Goal: Use online tool/utility: Utilize a website feature to perform a specific function

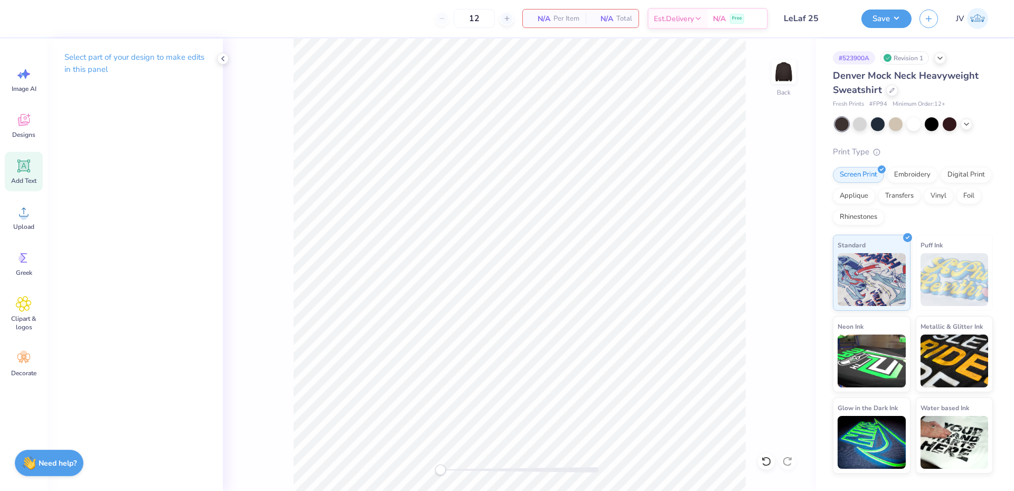
click at [26, 169] on icon at bounding box center [24, 166] width 10 height 10
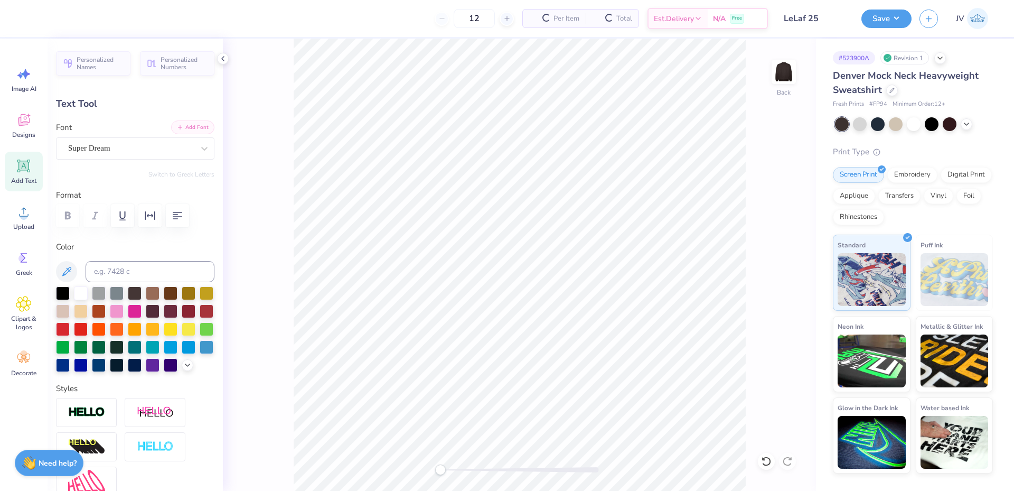
click at [189, 128] on button "Add Font" at bounding box center [192, 127] width 43 height 14
click at [20, 212] on icon at bounding box center [24, 212] width 16 height 16
type input "1.58"
click at [121, 272] on input at bounding box center [150, 271] width 129 height 21
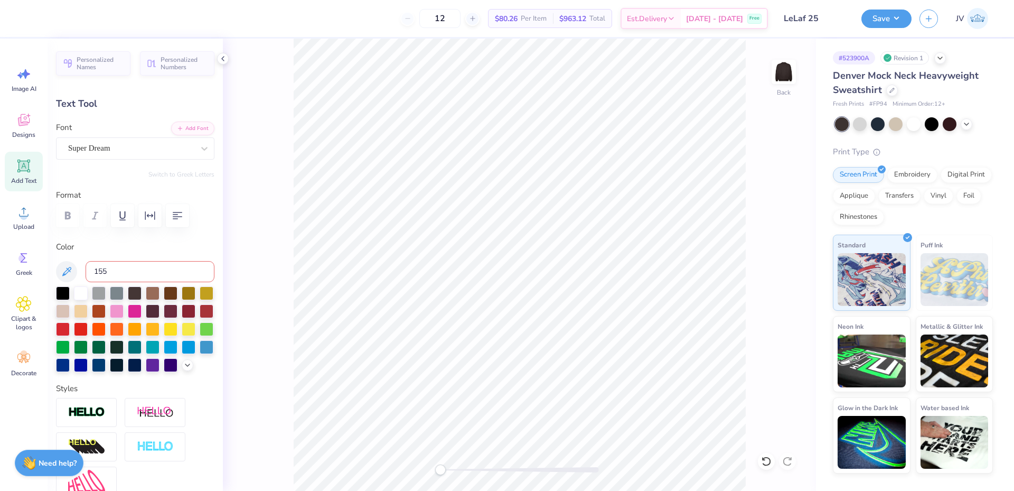
type input "155"
click at [161, 152] on div "Super Dream" at bounding box center [131, 148] width 128 height 16
click at [191, 125] on button "Add Font" at bounding box center [192, 127] width 43 height 14
type textarea "LeLaf"
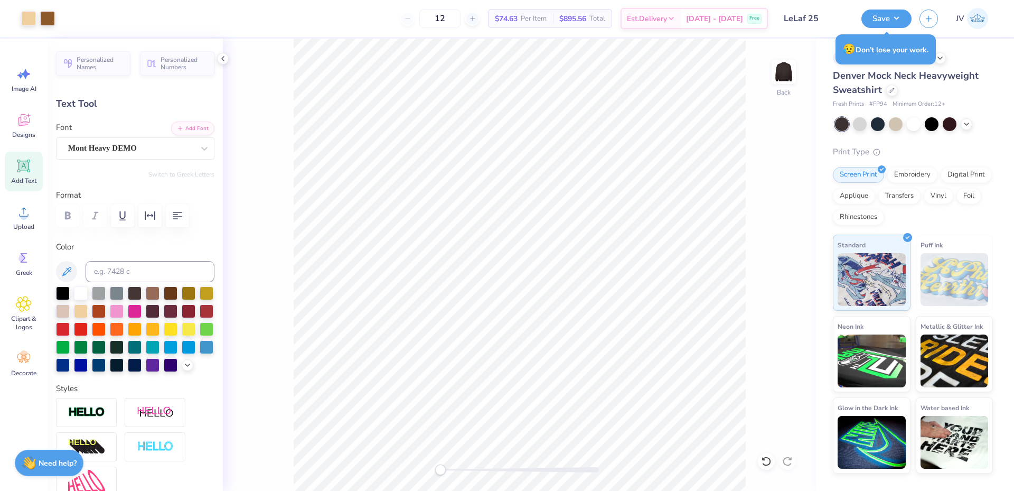
type input "6.59"
type input "1.86"
type input "1.50"
type input "7.65"
type input "2.16"
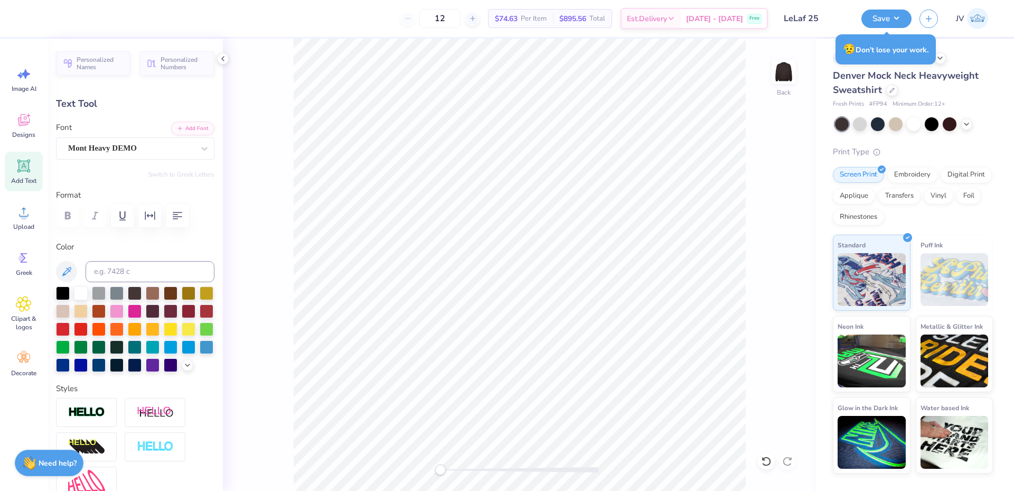
type input "1.20"
type input "8.31"
type input "2.35"
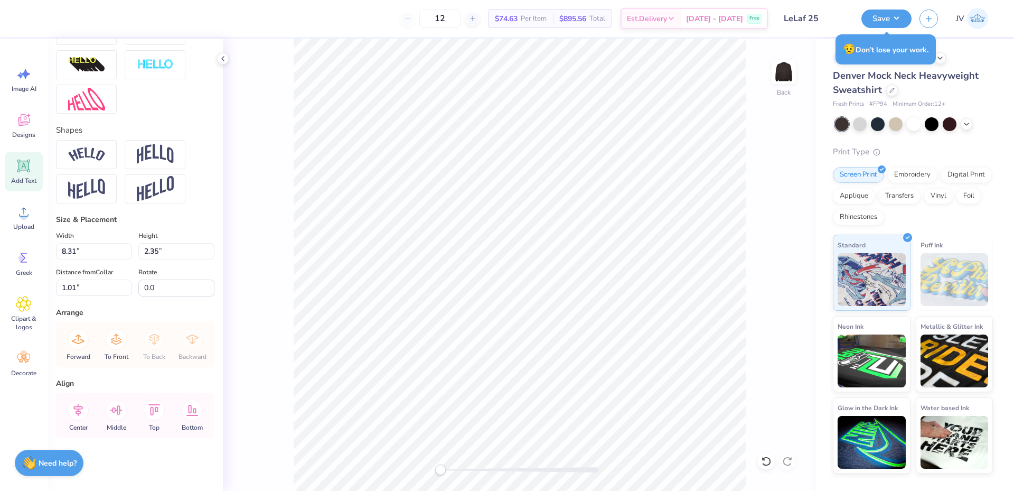
scroll to position [400, 0]
click at [78, 407] on icon at bounding box center [78, 409] width 21 height 21
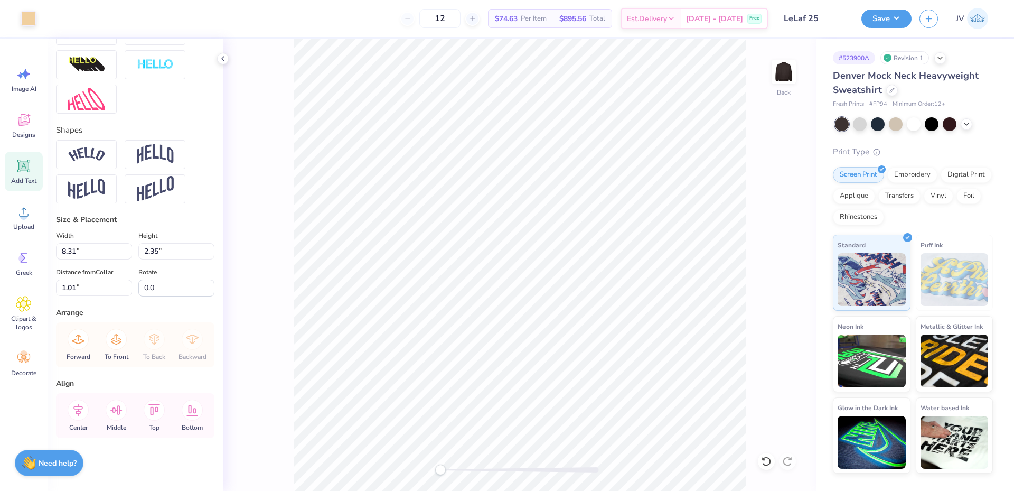
type input "1.71"
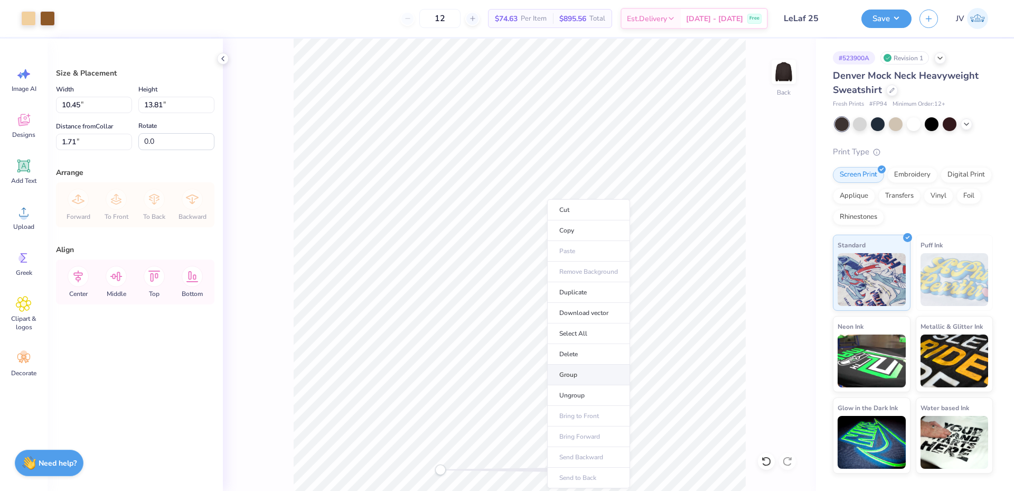
click at [578, 377] on li "Group" at bounding box center [588, 374] width 83 height 21
click at [87, 106] on input "10.45" at bounding box center [94, 105] width 76 height 16
type input "10.00"
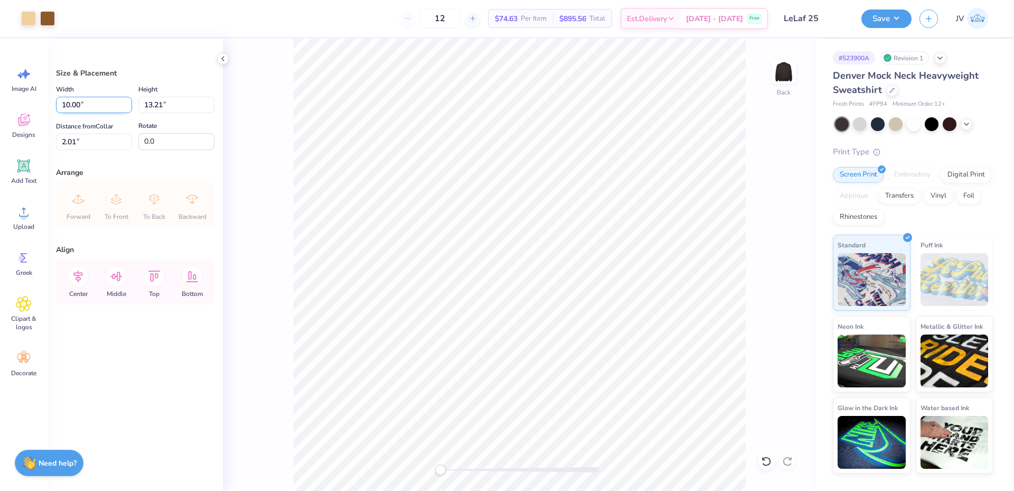
type input "13.21"
type input "2.01"
drag, startPoint x: 136, startPoint y: 95, endPoint x: 0, endPoint y: 72, distance: 138.1
click at [0, 72] on div "Art colors 12 $74.63 Per Item $895.56 Total Est. Delivery [DATE] - [DATE] Free …" at bounding box center [507, 245] width 1014 height 491
type input "15"
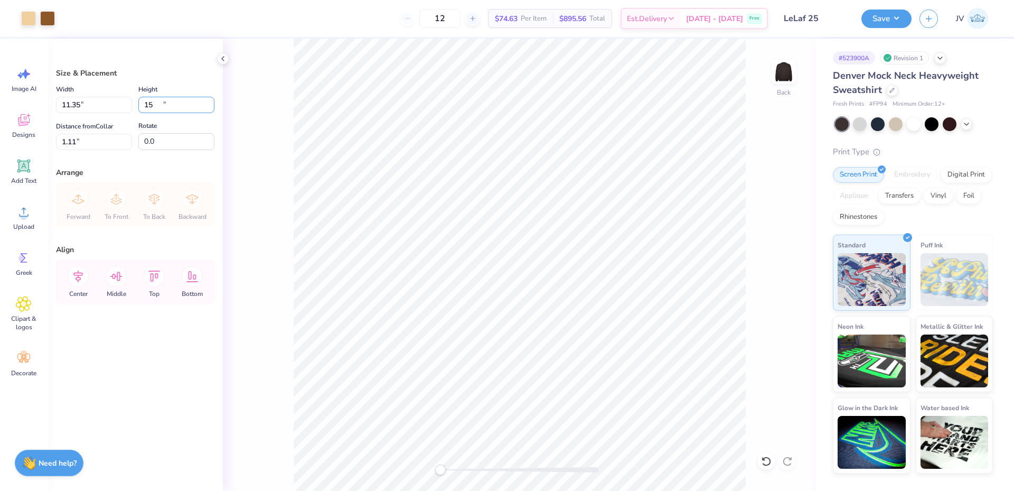
type input "11.35"
type input "15.00"
click at [93, 106] on input "11.35" at bounding box center [94, 105] width 76 height 16
click at [93, 138] on input "1.11" at bounding box center [94, 142] width 76 height 16
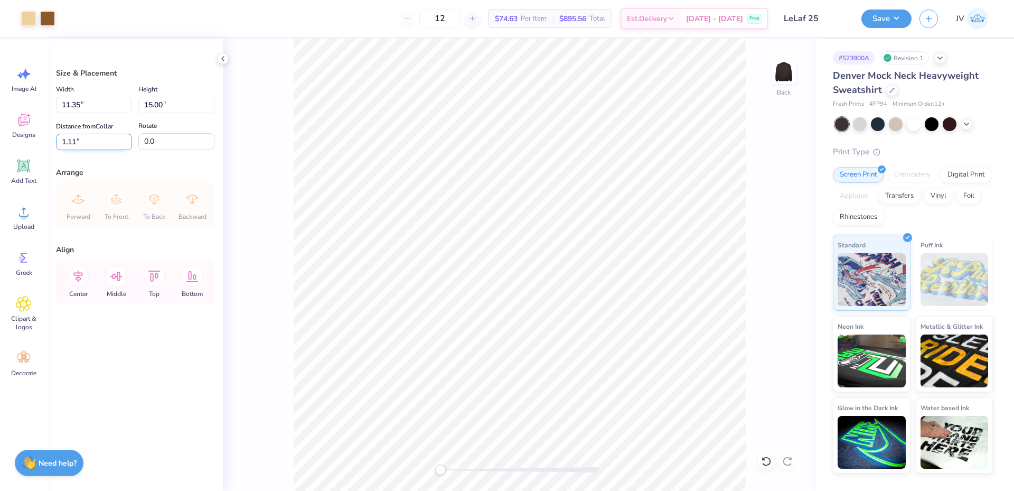
click at [93, 138] on input "1.11" at bounding box center [94, 142] width 76 height 16
drag, startPoint x: 93, startPoint y: 138, endPoint x: 0, endPoint y: 147, distance: 94.0
click at [0, 151] on div "Art colors 12 $74.63 Per Item $895.56 Total Est. Delivery [DATE] - [DATE] Free …" at bounding box center [507, 245] width 1014 height 491
type input "2"
drag, startPoint x: 101, startPoint y: 142, endPoint x: 1, endPoint y: 53, distance: 133.9
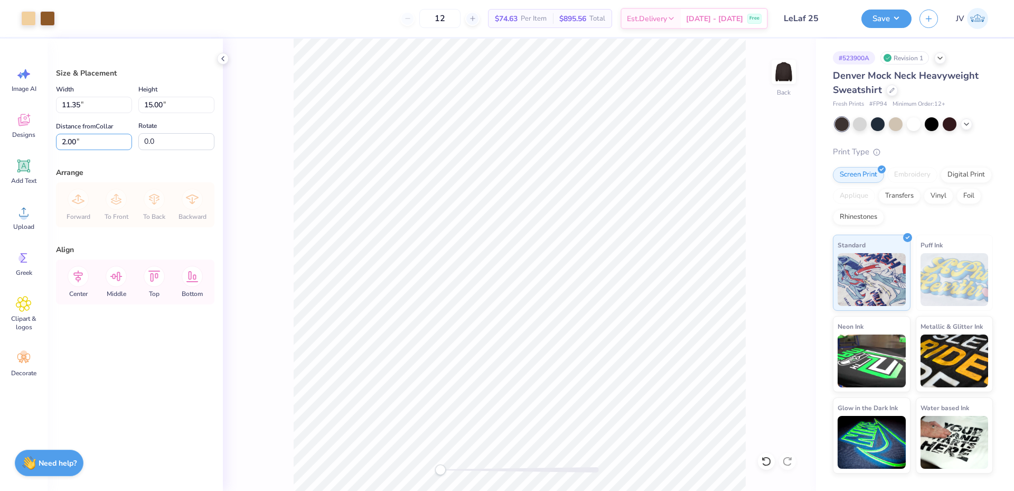
click at [0, 113] on div "Art colors 12 $74.63 Per Item $895.56 Total Est. Delivery [DATE] - [DATE] Free …" at bounding box center [507, 245] width 1014 height 491
type input "1"
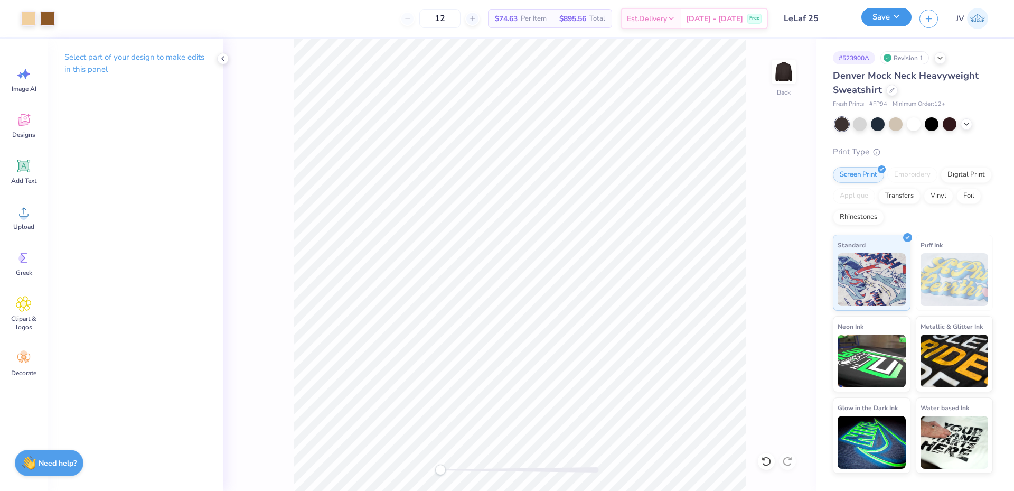
click at [884, 19] on button "Save" at bounding box center [887, 17] width 50 height 18
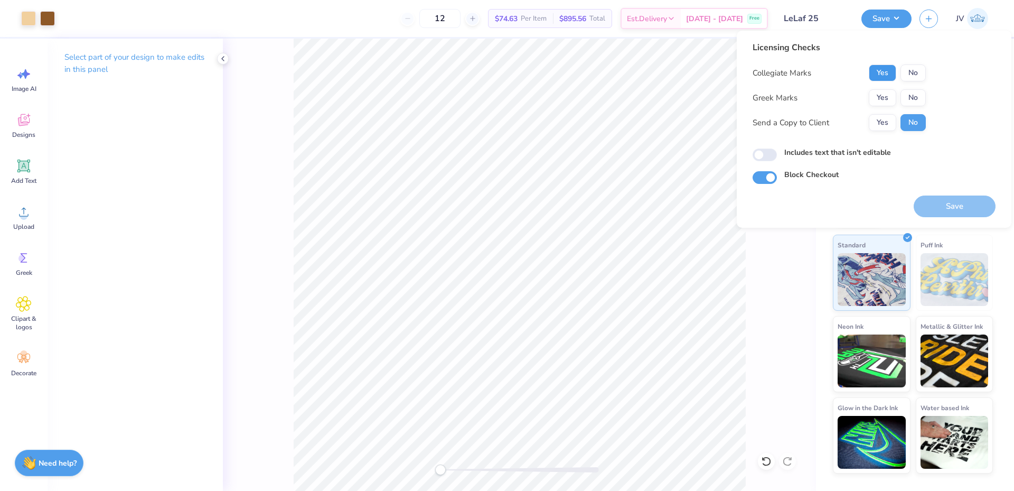
click at [876, 78] on button "Yes" at bounding box center [882, 72] width 27 height 17
click at [887, 97] on button "Yes" at bounding box center [882, 97] width 27 height 17
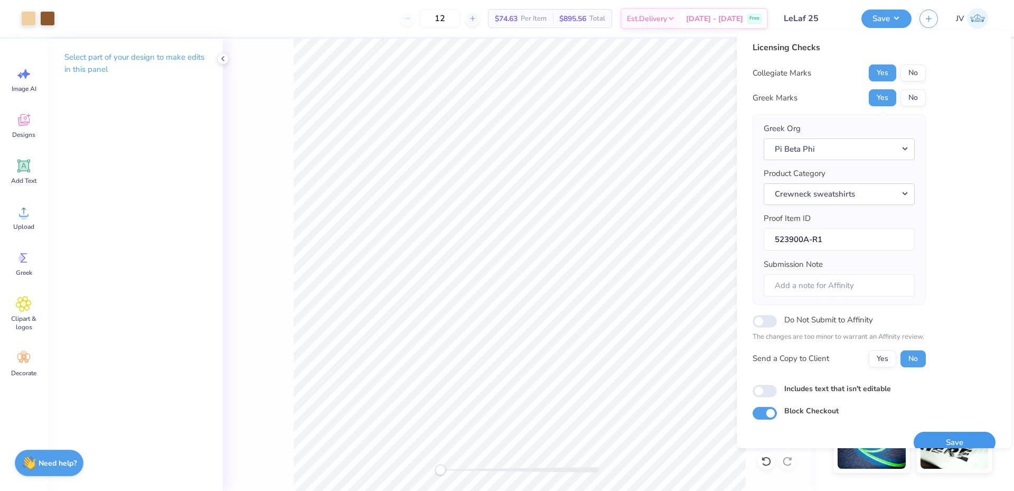
click at [935, 435] on button "Save" at bounding box center [955, 443] width 82 height 22
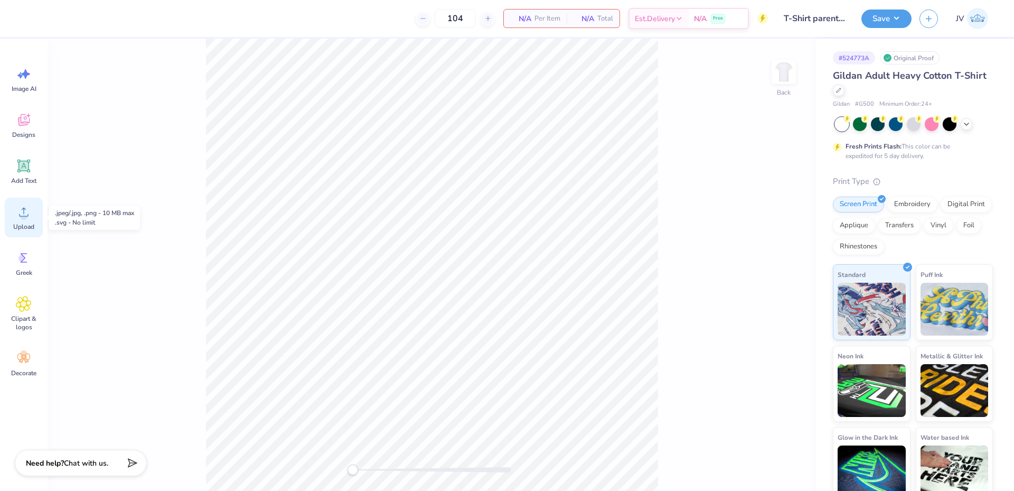
click at [26, 212] on icon at bounding box center [24, 212] width 16 height 16
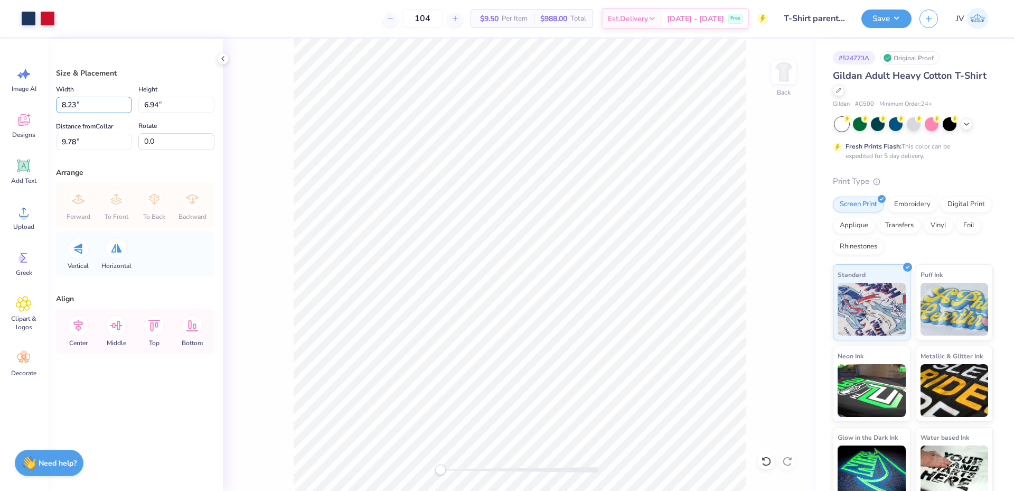
drag, startPoint x: 93, startPoint y: 102, endPoint x: 0, endPoint y: 24, distance: 121.1
click at [0, 72] on div "Art colors 104 $9.50 Per Item $988.00 Total Est. Delivery Oct 7 - 10 Free Desig…" at bounding box center [507, 245] width 1014 height 491
type input "3.50"
type input "2.95"
type input "11.77"
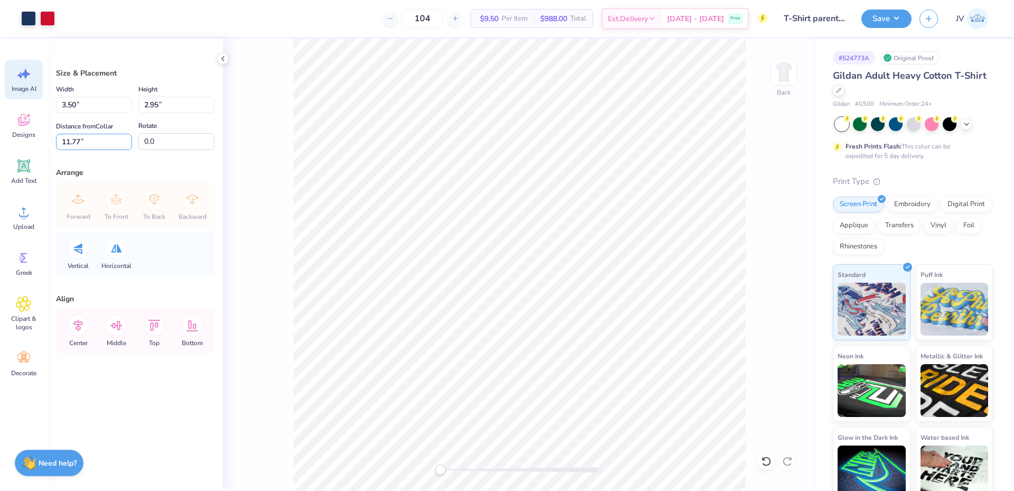
drag, startPoint x: 69, startPoint y: 139, endPoint x: 26, endPoint y: 91, distance: 64.0
click at [0, 144] on div "Art colors 104 $9.50 Per Item $988.00 Total Est. Delivery Oct 7 - 10 Free Desig…" at bounding box center [507, 245] width 1014 height 491
type input "3"
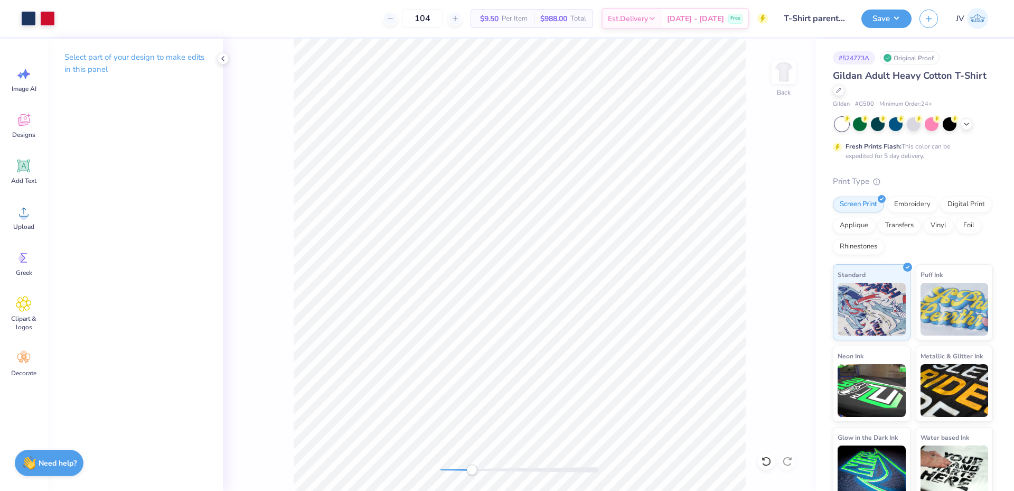
drag, startPoint x: 441, startPoint y: 473, endPoint x: 472, endPoint y: 470, distance: 31.3
click at [472, 470] on div "Accessibility label" at bounding box center [471, 469] width 11 height 11
drag, startPoint x: 473, startPoint y: 470, endPoint x: 481, endPoint y: 471, distance: 8.1
click at [481, 471] on div "Accessibility label" at bounding box center [480, 469] width 11 height 11
click at [434, 478] on div "Back" at bounding box center [519, 265] width 593 height 452
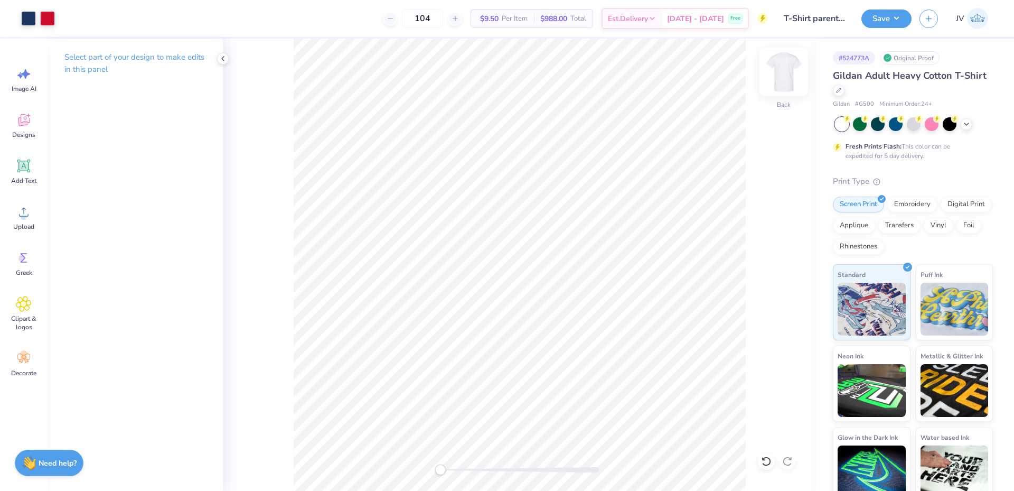
click at [788, 64] on img at bounding box center [784, 72] width 42 height 42
click at [26, 217] on circle at bounding box center [23, 215] width 7 height 7
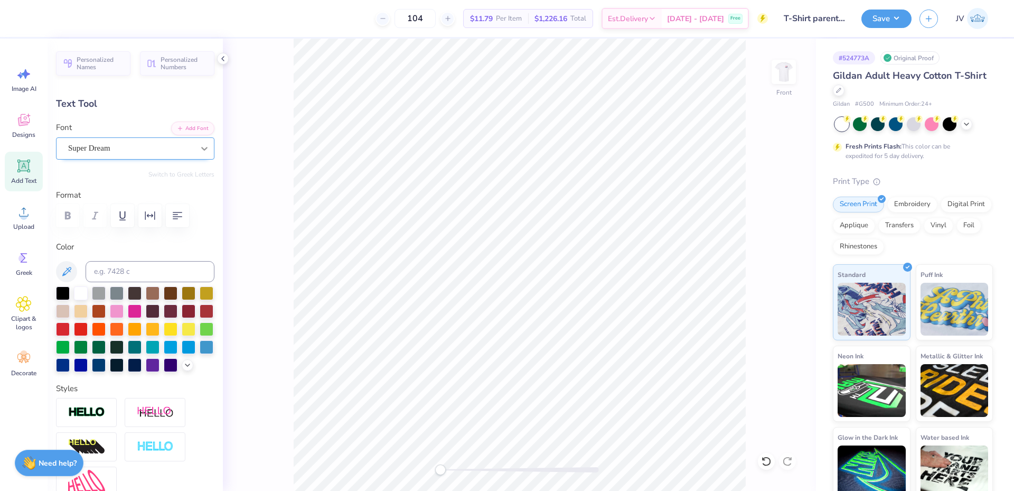
click at [201, 148] on icon at bounding box center [204, 149] width 6 height 4
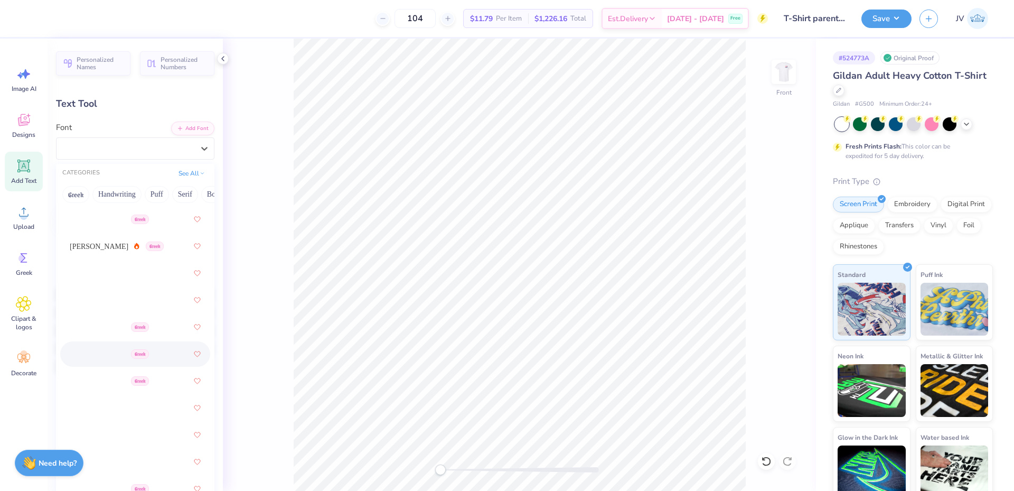
scroll to position [352, 0]
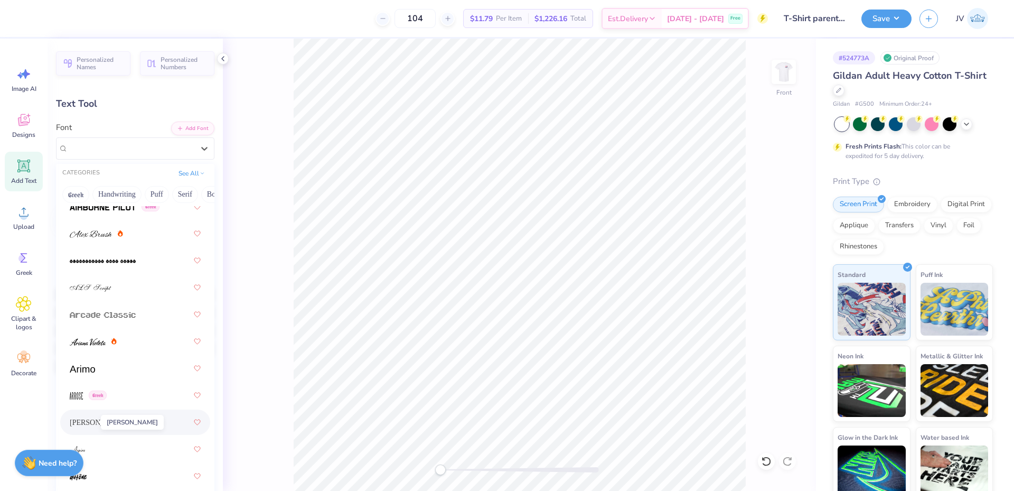
click at [86, 417] on span "Asimov" at bounding box center [99, 422] width 59 height 11
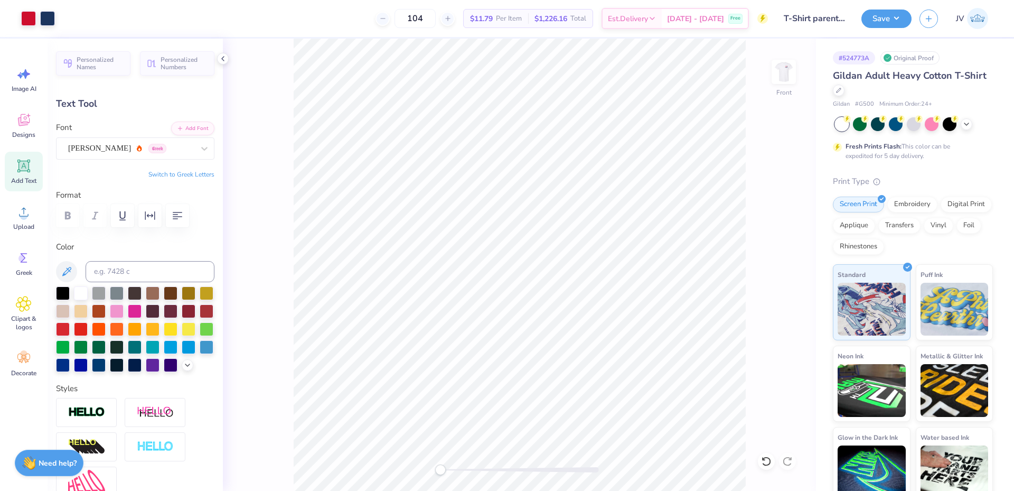
type input "7.05"
type input "0.73"
type input "19.80"
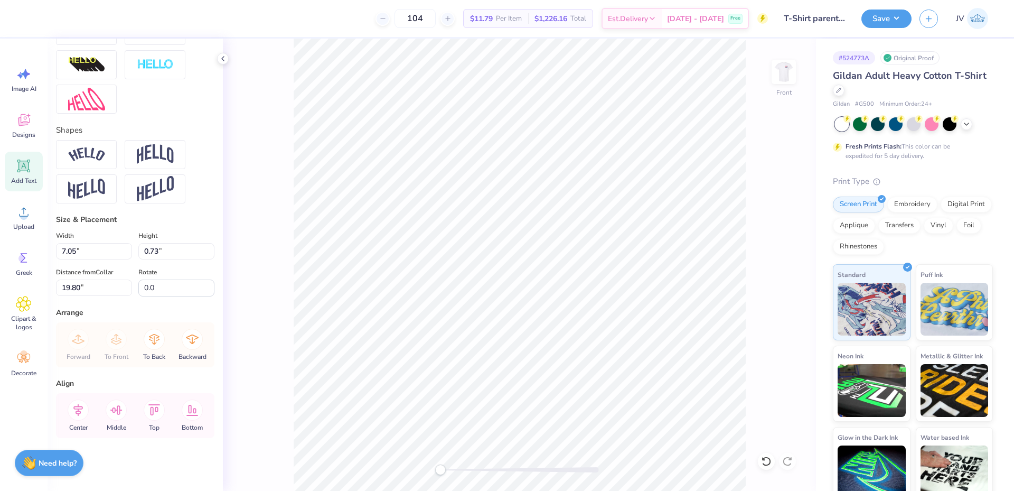
scroll to position [400, 0]
click at [76, 404] on icon at bounding box center [78, 409] width 21 height 21
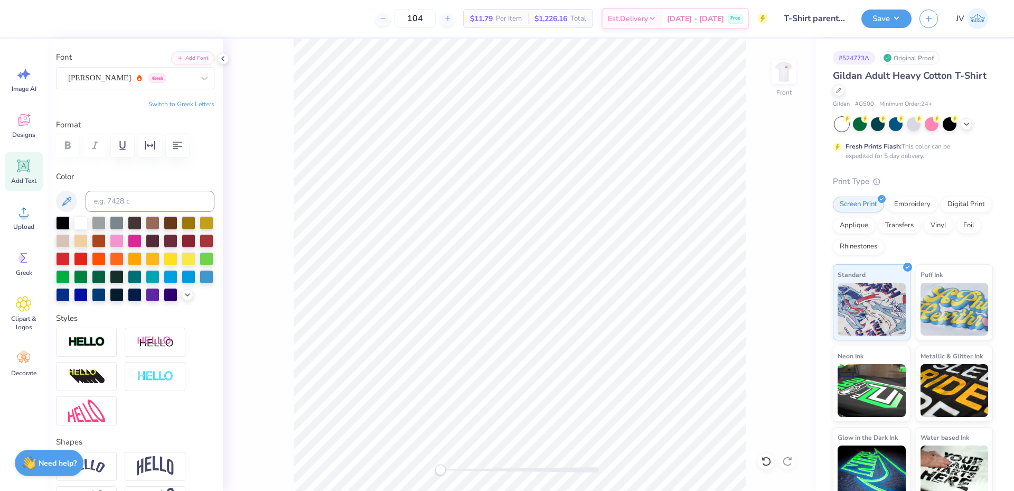
scroll to position [48, 0]
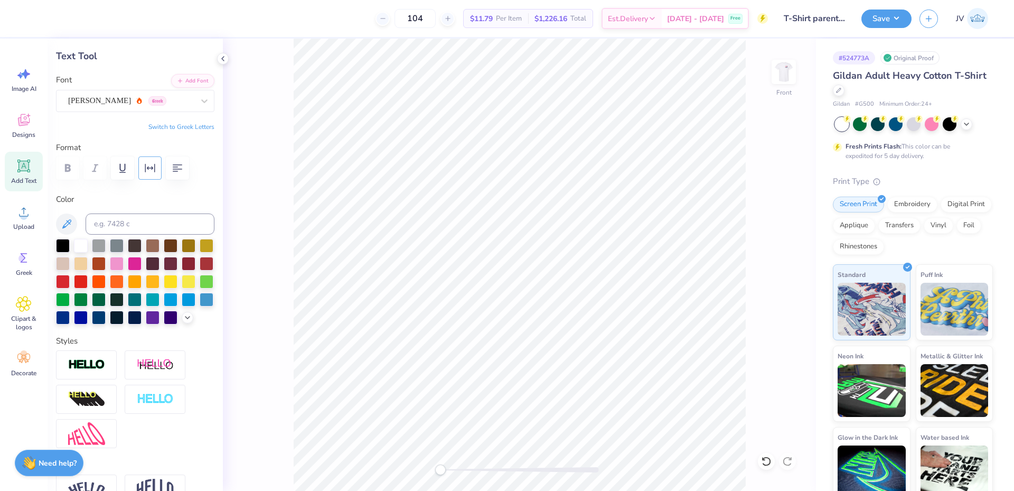
click at [153, 174] on icon "button" at bounding box center [150, 168] width 13 height 13
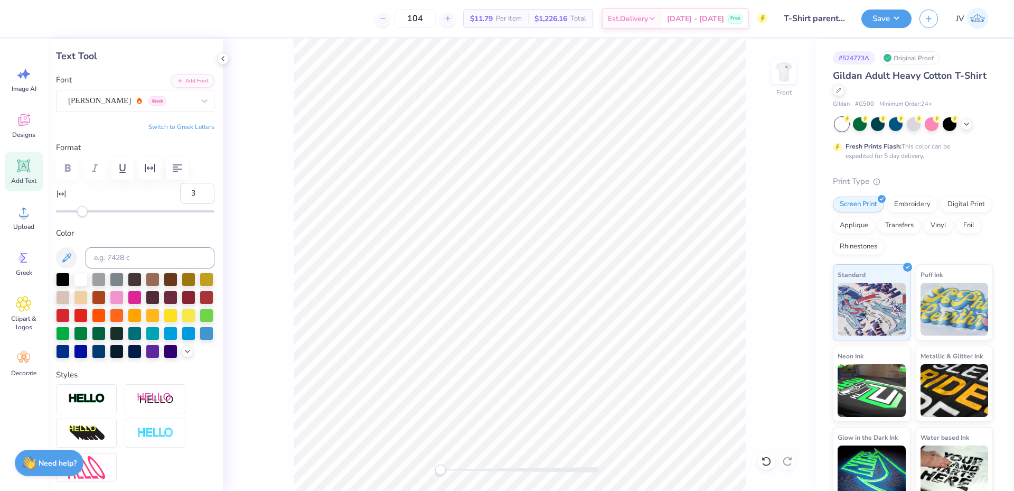
type input "4"
drag, startPoint x: 80, startPoint y: 214, endPoint x: 86, endPoint y: 214, distance: 6.4
click at [86, 214] on div "Accessibility label" at bounding box center [86, 211] width 11 height 11
type input "7.51"
type input "19.65"
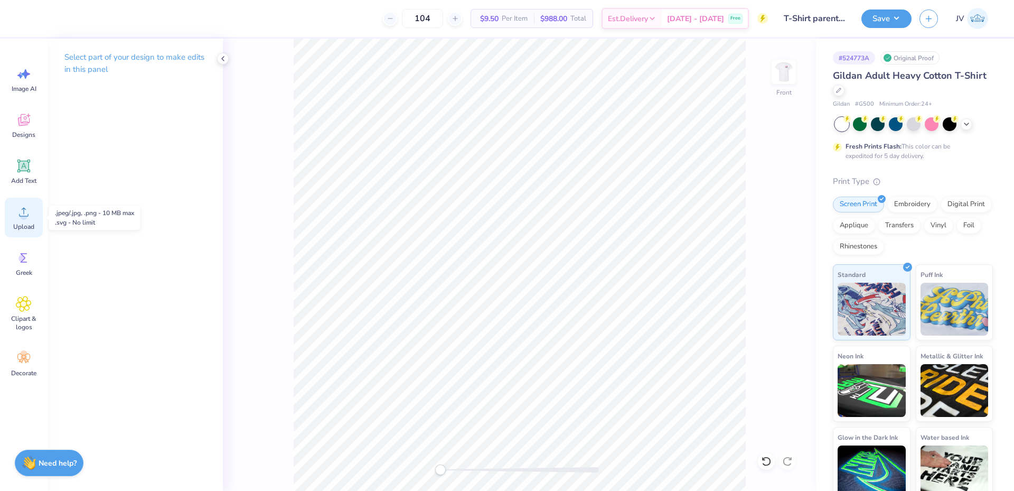
click at [27, 206] on icon at bounding box center [24, 212] width 16 height 16
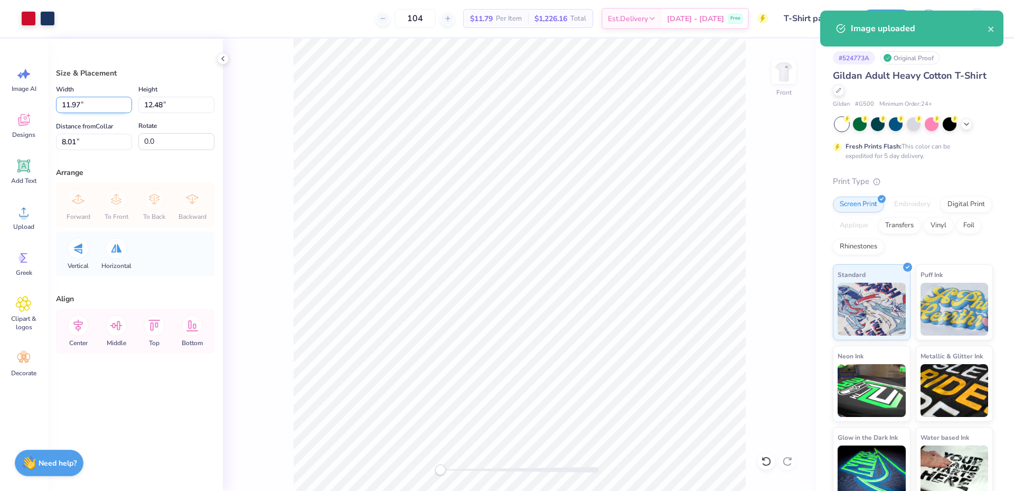
click at [87, 105] on input "11.97" at bounding box center [94, 105] width 76 height 16
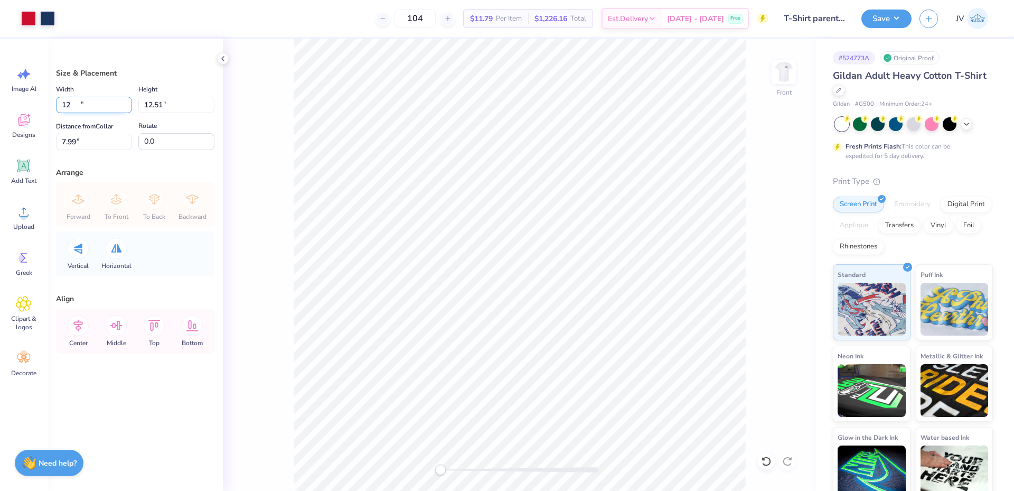
type input "12.00"
type input "12.51"
click at [77, 138] on input "7.99" at bounding box center [94, 142] width 76 height 16
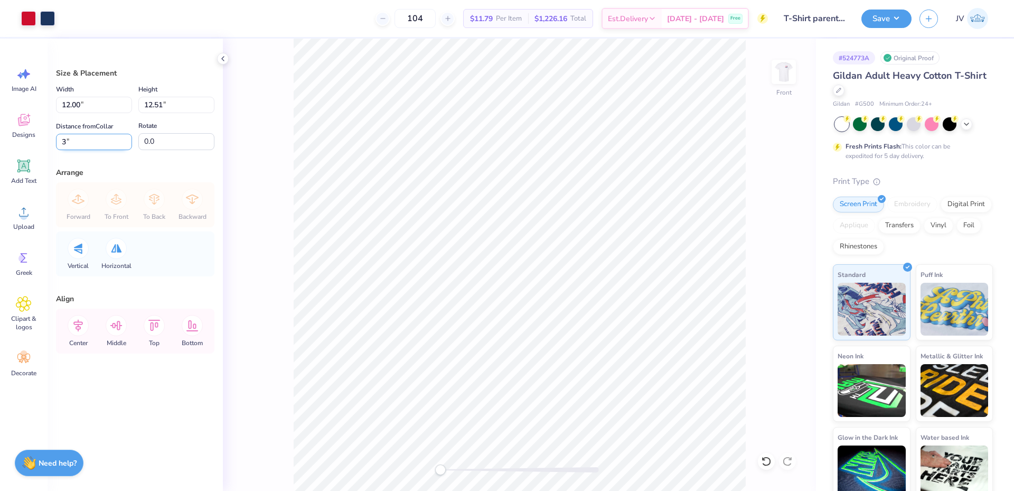
type input "3"
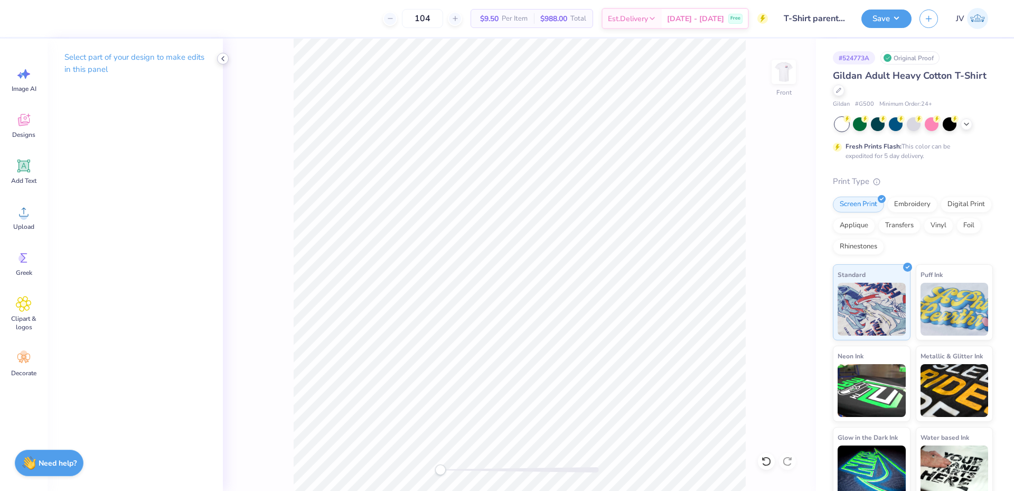
click at [223, 61] on icon at bounding box center [223, 58] width 8 height 8
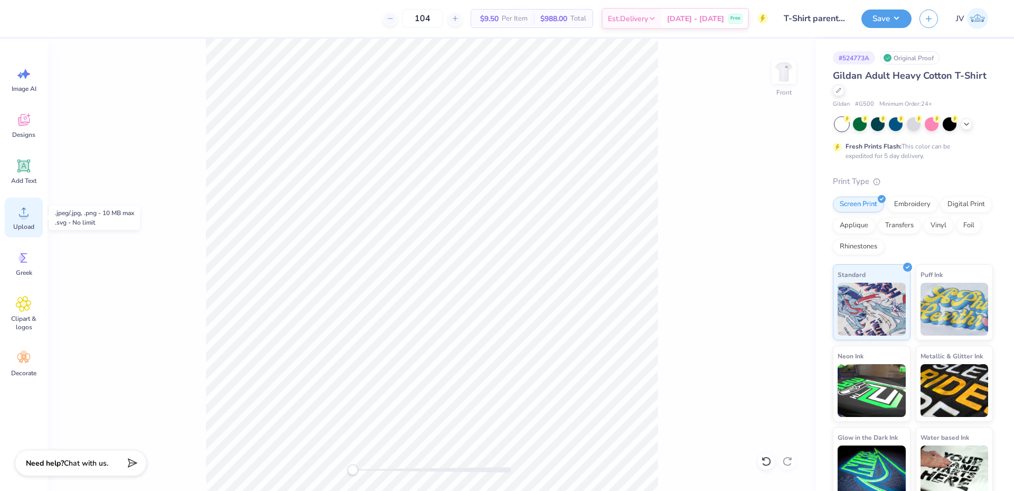
click at [29, 225] on span "Upload" at bounding box center [23, 226] width 21 height 8
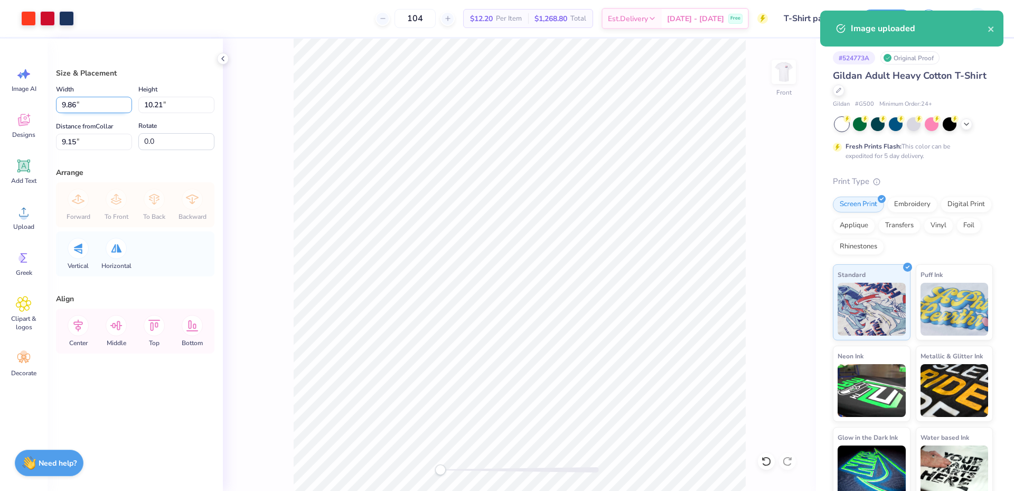
click at [76, 107] on input "9.86" at bounding box center [94, 105] width 76 height 16
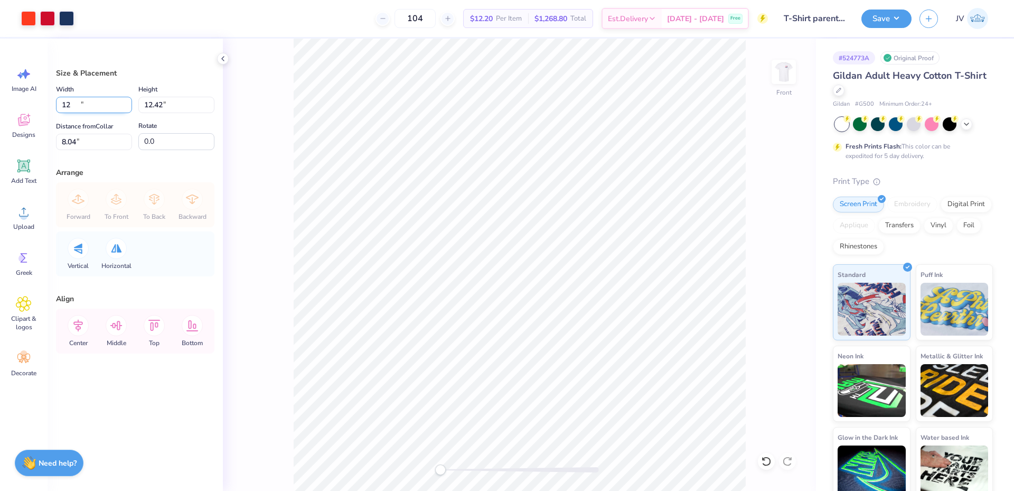
type input "12.00"
type input "12.42"
click at [69, 144] on input "8.04" at bounding box center [94, 142] width 76 height 16
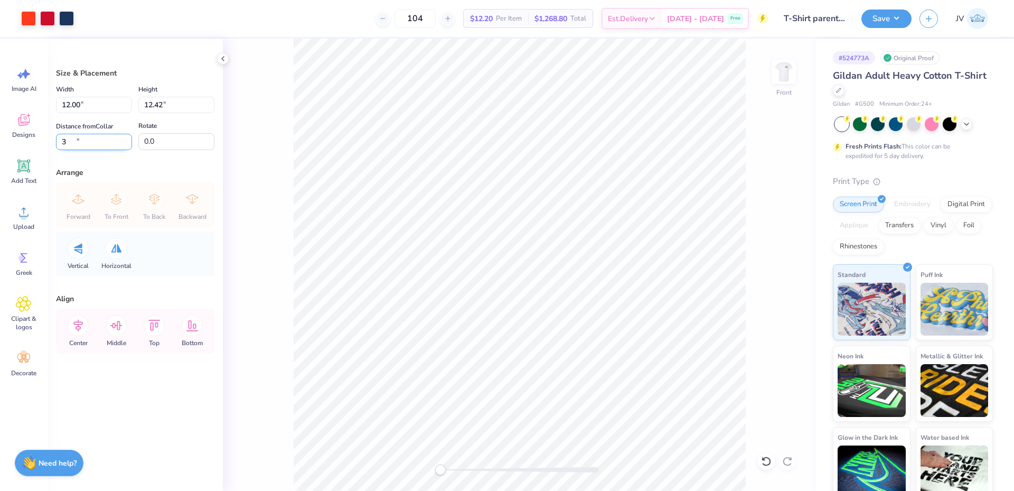
type input "3"
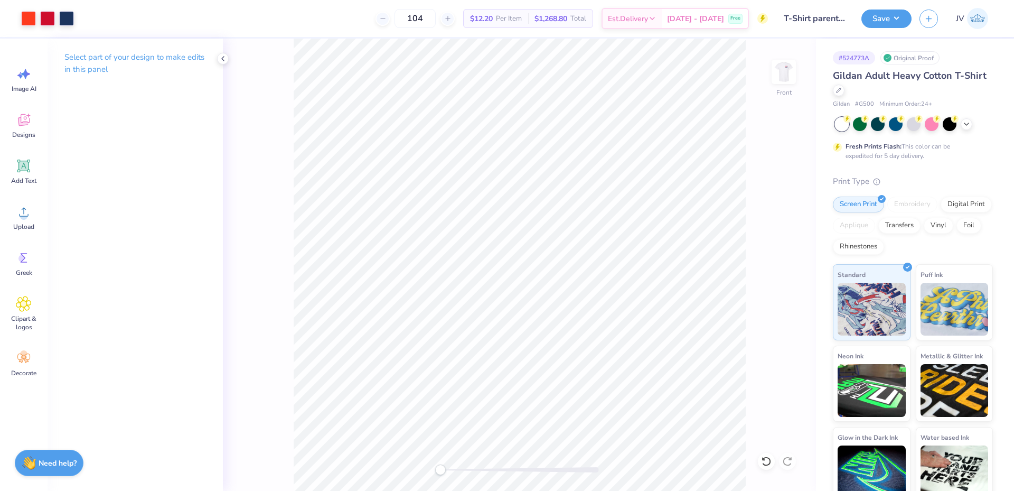
click at [411, 475] on div "Front" at bounding box center [519, 265] width 593 height 452
click at [785, 85] on img at bounding box center [784, 72] width 42 height 42
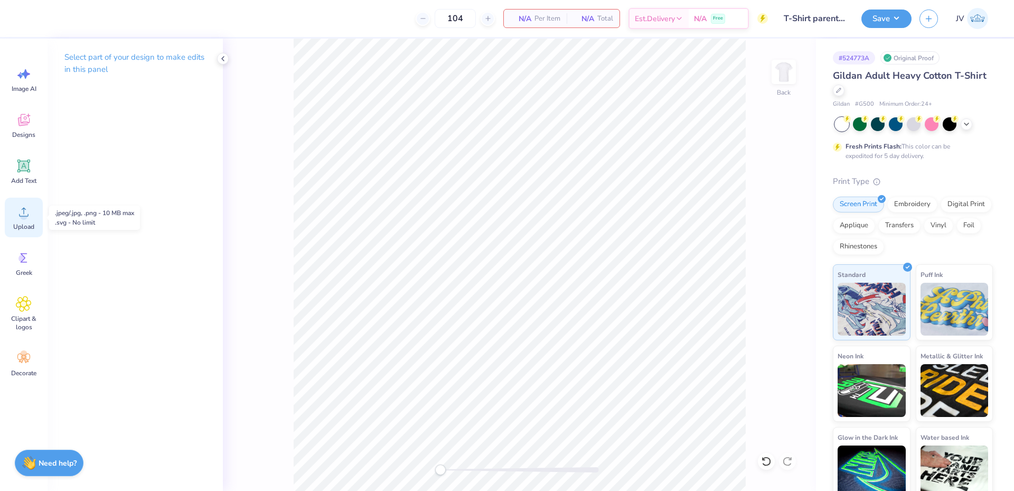
click at [28, 212] on icon at bounding box center [24, 212] width 16 height 16
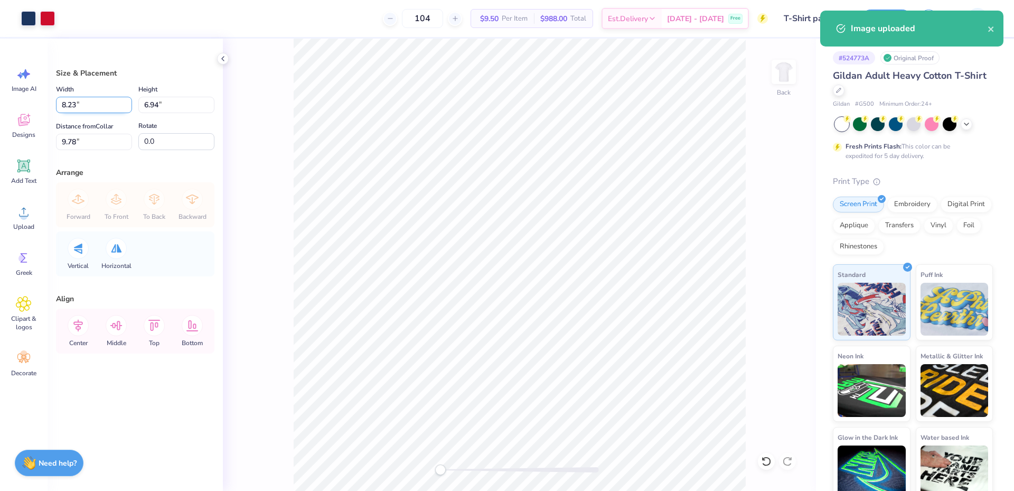
click at [91, 108] on input "8.23" at bounding box center [94, 105] width 76 height 16
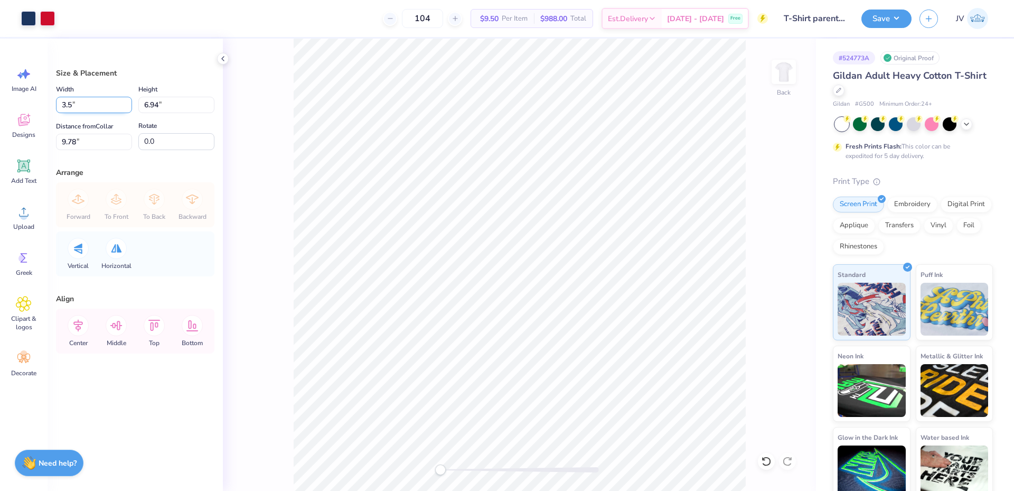
type input "3.50"
type input "2.95"
click at [97, 138] on input "11.77" at bounding box center [94, 142] width 76 height 16
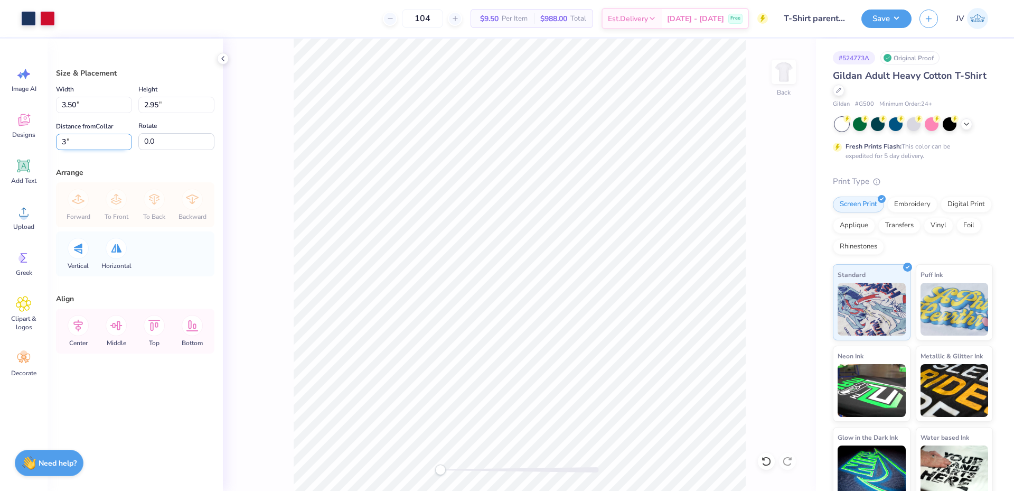
type input "3"
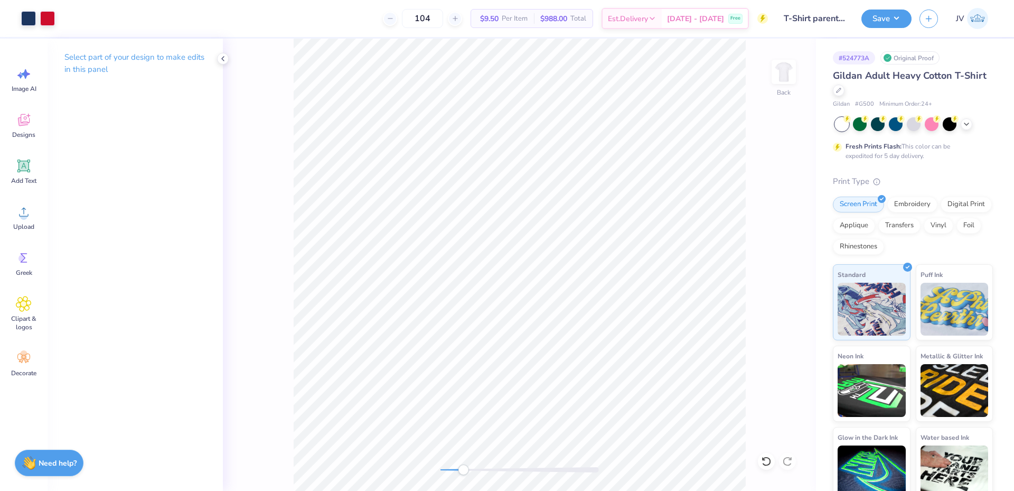
drag, startPoint x: 444, startPoint y: 469, endPoint x: 463, endPoint y: 470, distance: 19.6
click at [463, 470] on div "Accessibility label" at bounding box center [463, 469] width 11 height 11
drag, startPoint x: 462, startPoint y: 469, endPoint x: 441, endPoint y: 467, distance: 21.2
click at [441, 467] on div "Accessibility label" at bounding box center [441, 469] width 11 height 11
click at [785, 80] on img at bounding box center [784, 72] width 42 height 42
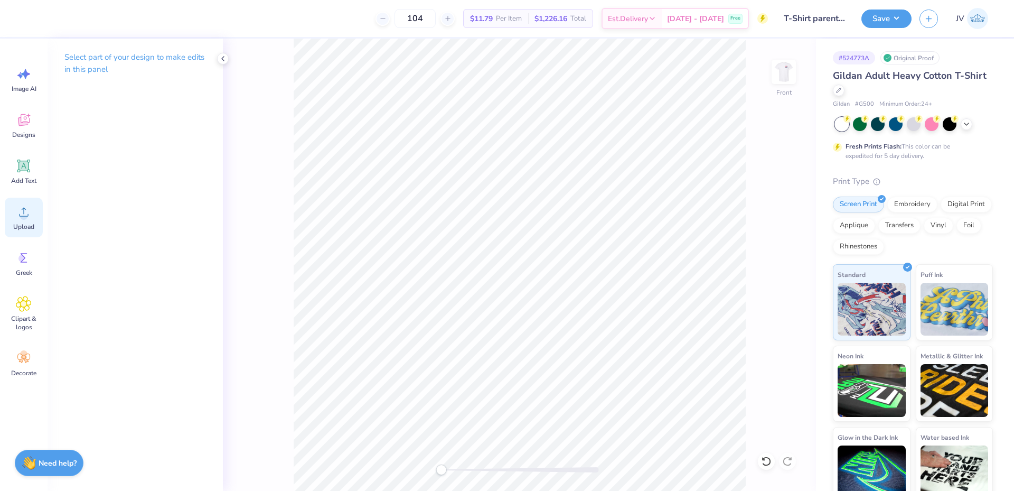
click at [26, 207] on icon at bounding box center [24, 212] width 16 height 16
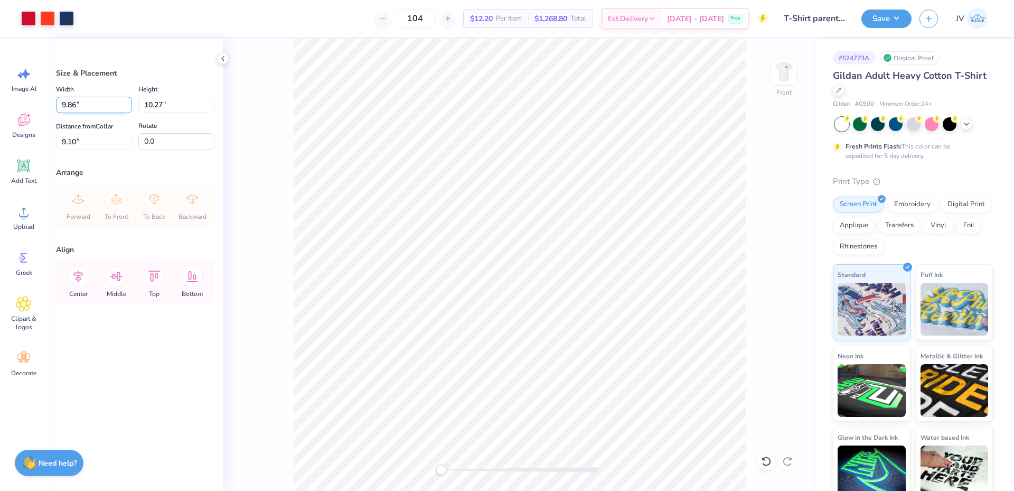
click at [88, 105] on input "9.86" at bounding box center [94, 105] width 76 height 16
type input "12.00"
type input "12.50"
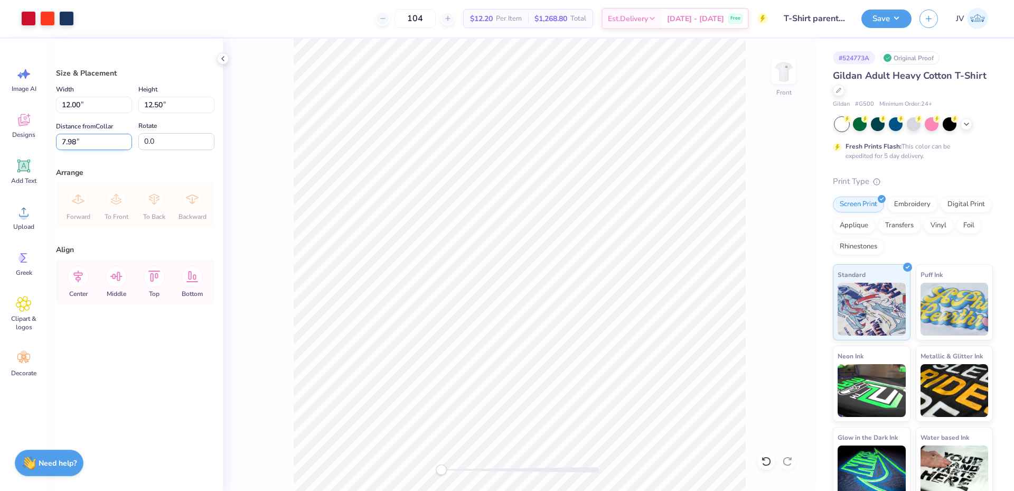
click at [115, 143] on input "7.98" at bounding box center [94, 142] width 76 height 16
type input "3.00"
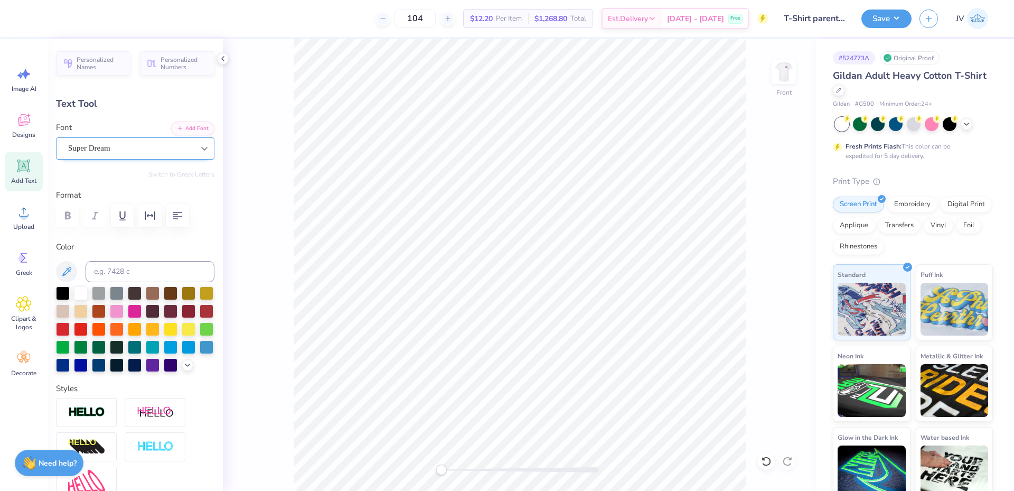
click at [204, 151] on div at bounding box center [204, 148] width 19 height 19
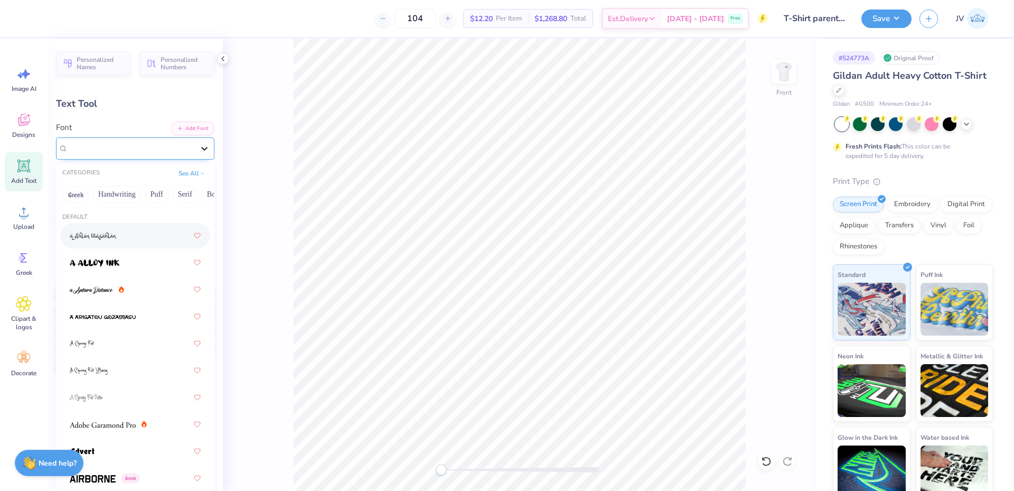
click at [199, 149] on icon at bounding box center [204, 148] width 11 height 11
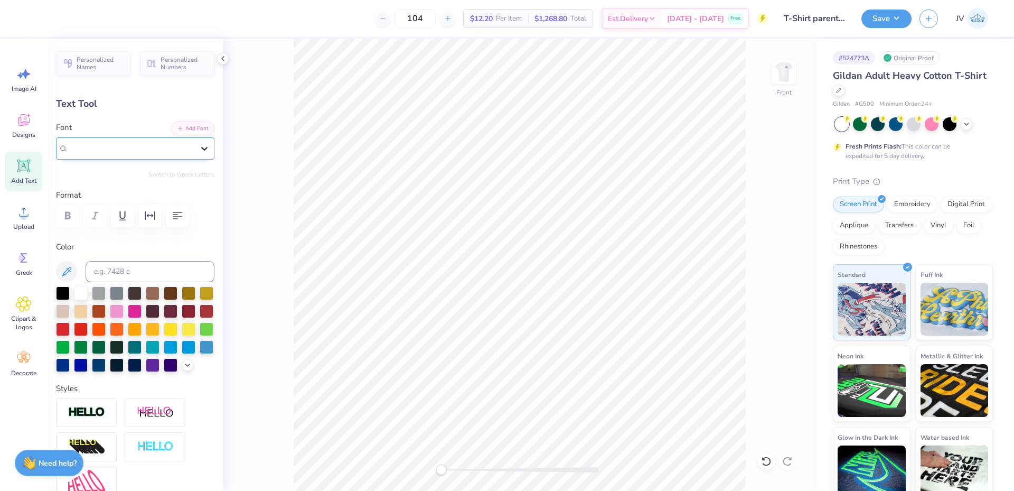
click at [199, 149] on icon at bounding box center [204, 148] width 11 height 11
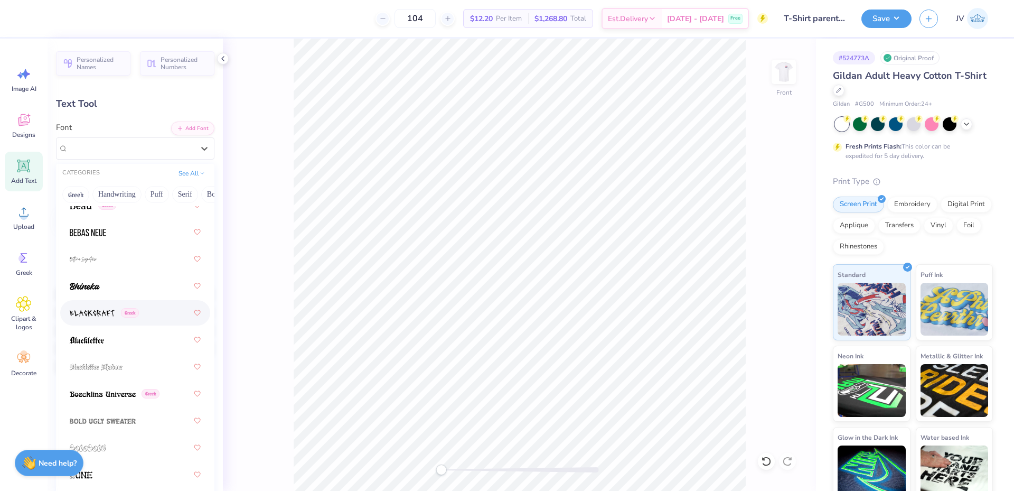
scroll to position [528, 0]
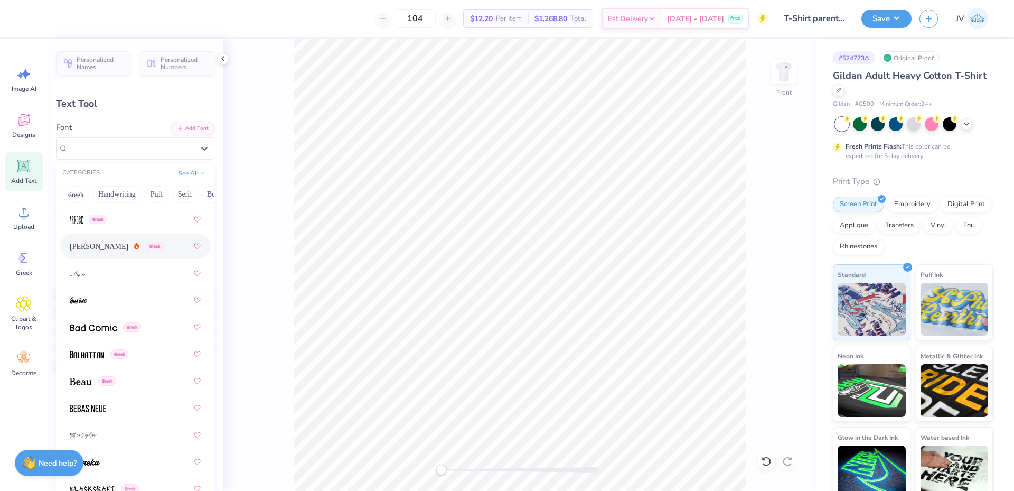
click at [146, 246] on span "Greek" at bounding box center [155, 246] width 18 height 10
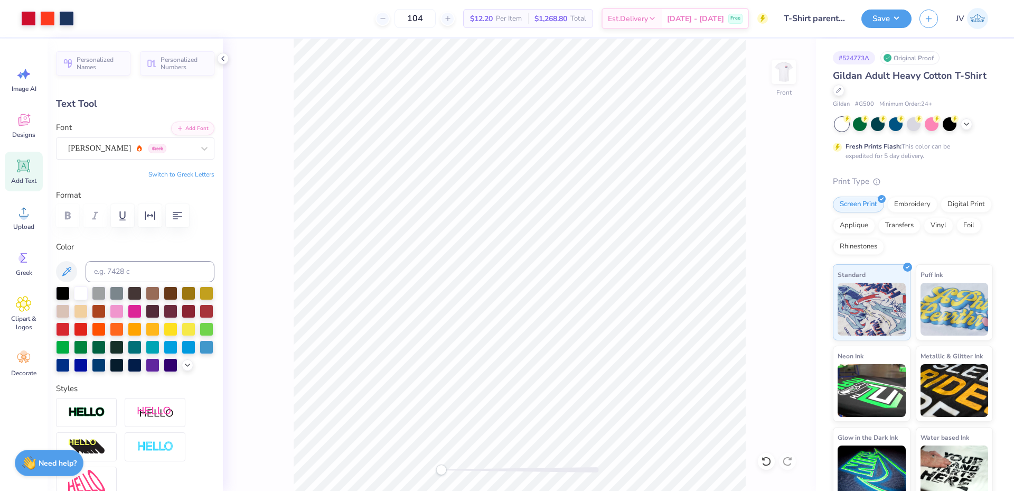
type input "5.81"
type input "0.58"
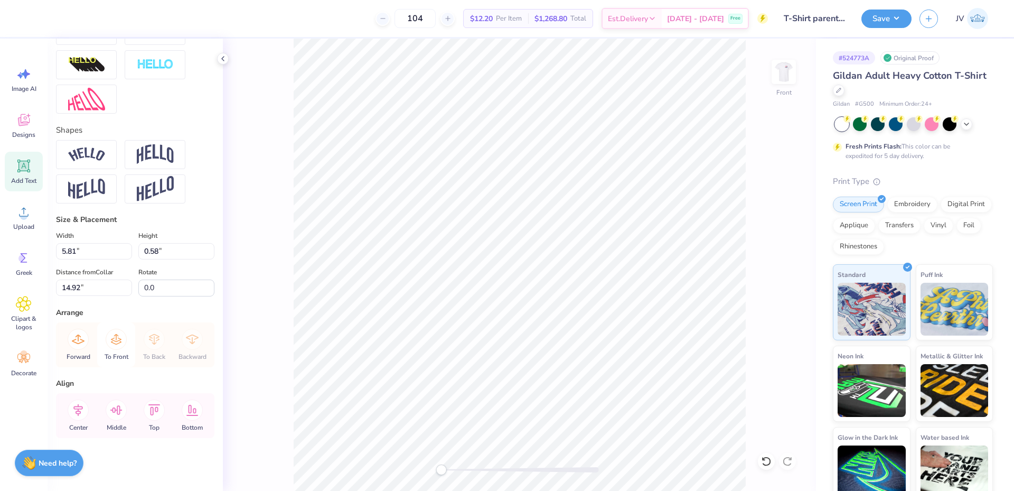
scroll to position [400, 0]
click at [80, 406] on icon at bounding box center [78, 410] width 10 height 12
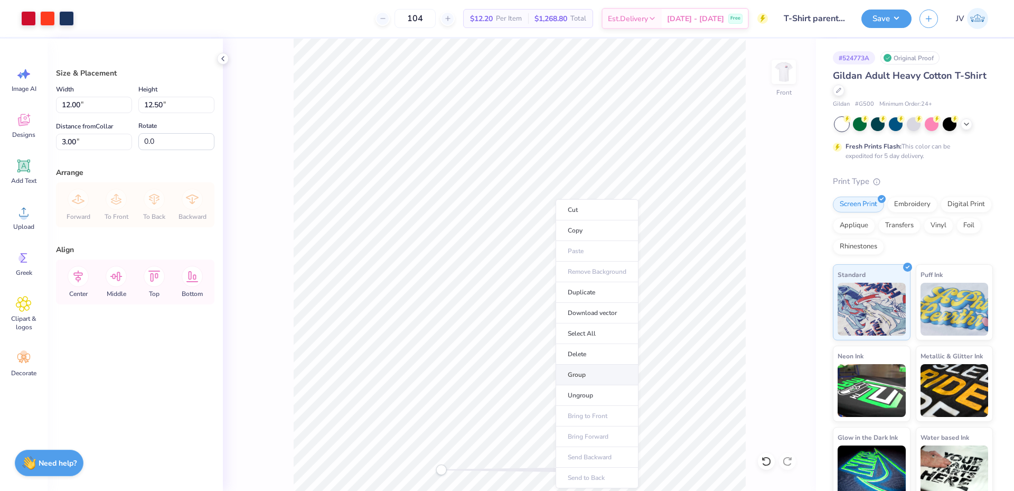
click at [588, 372] on li "Group" at bounding box center [597, 374] width 83 height 21
click at [397, 471] on div "Front" at bounding box center [519, 265] width 593 height 452
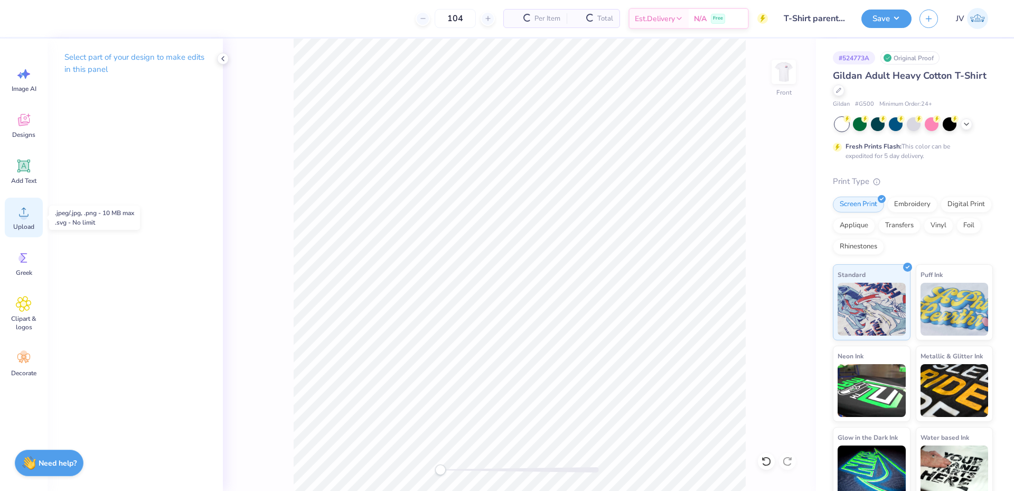
click at [16, 222] on div "Upload" at bounding box center [24, 218] width 38 height 40
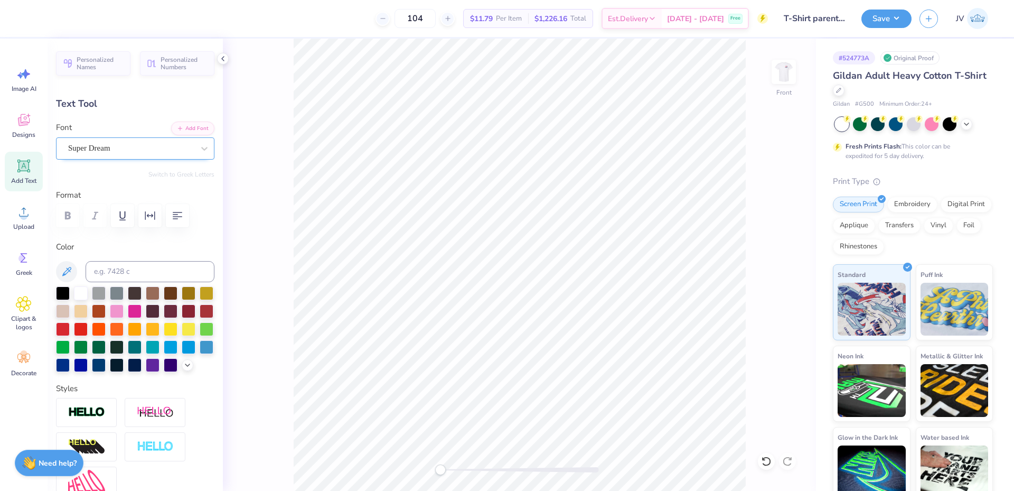
click at [180, 147] on div "Super Dream" at bounding box center [131, 148] width 128 height 16
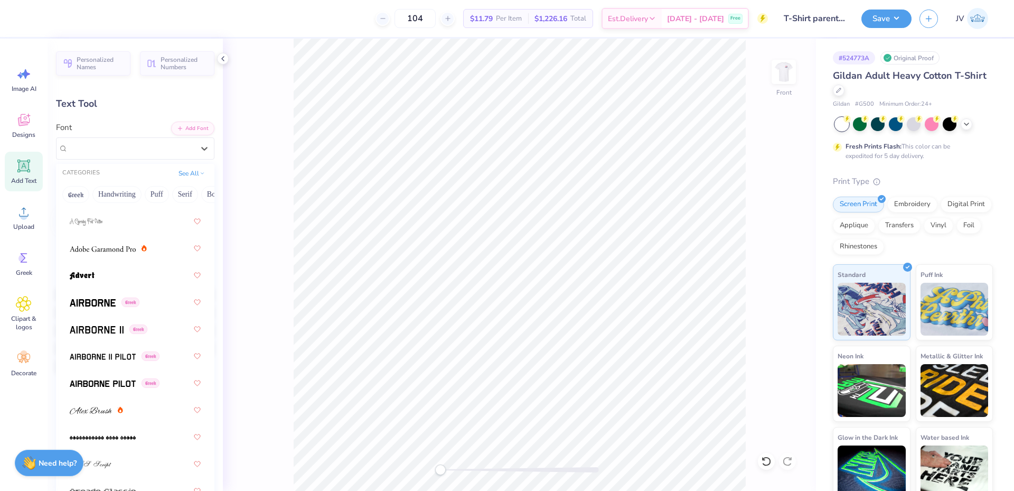
scroll to position [352, 0]
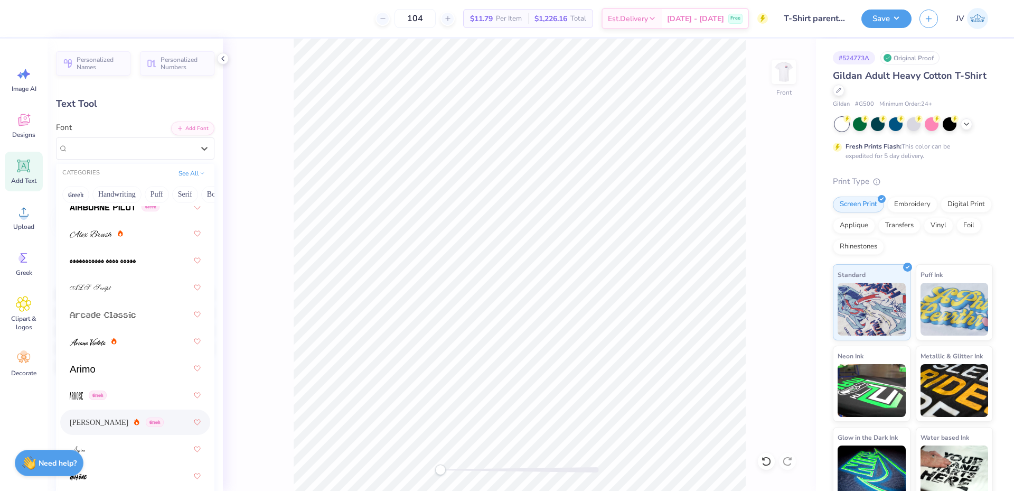
click at [90, 417] on span "Asimov" at bounding box center [99, 422] width 59 height 11
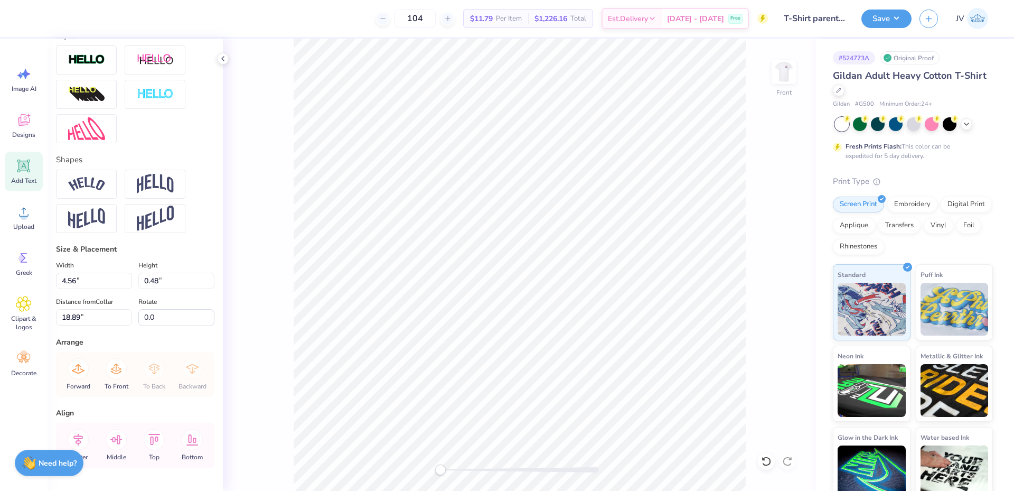
scroll to position [400, 0]
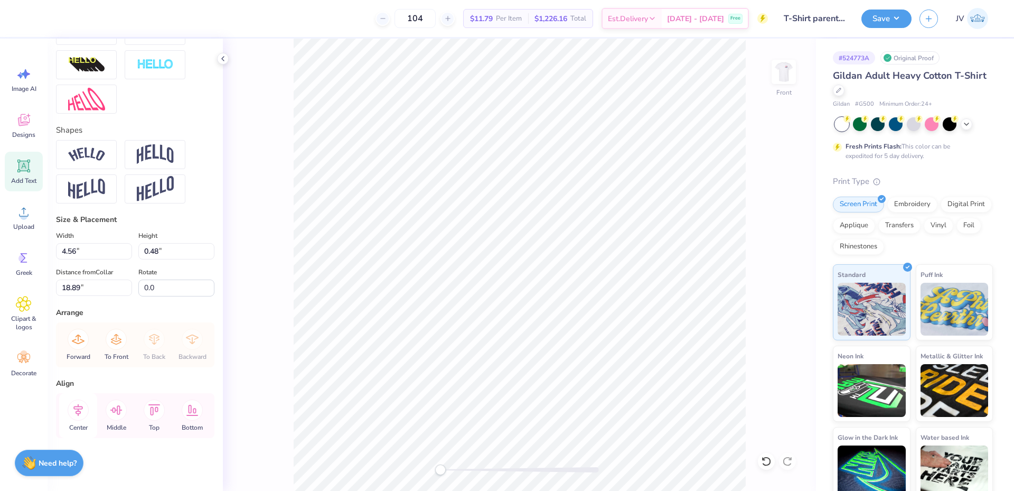
click at [73, 411] on icon at bounding box center [78, 409] width 21 height 21
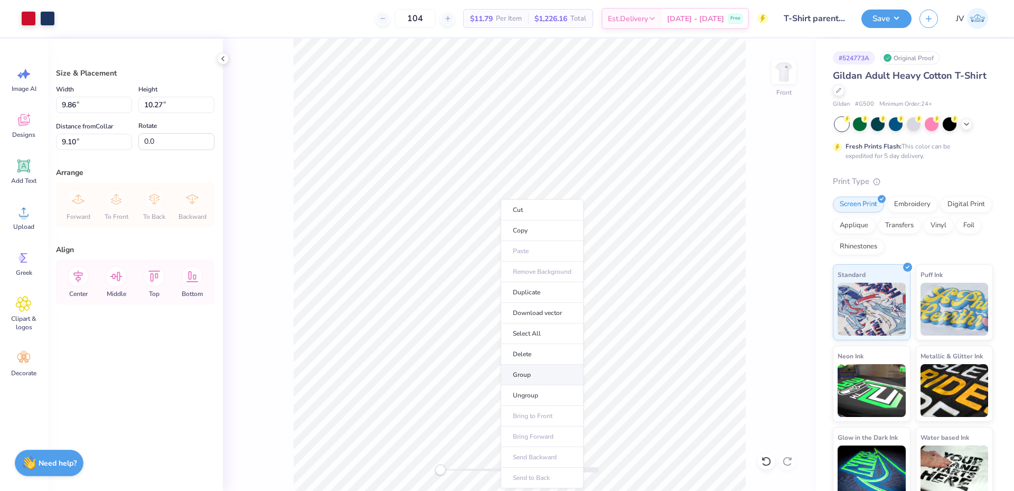
click at [556, 372] on li "Group" at bounding box center [542, 374] width 83 height 21
click at [90, 105] on input "9.86" at bounding box center [94, 105] width 76 height 16
type input "12.00"
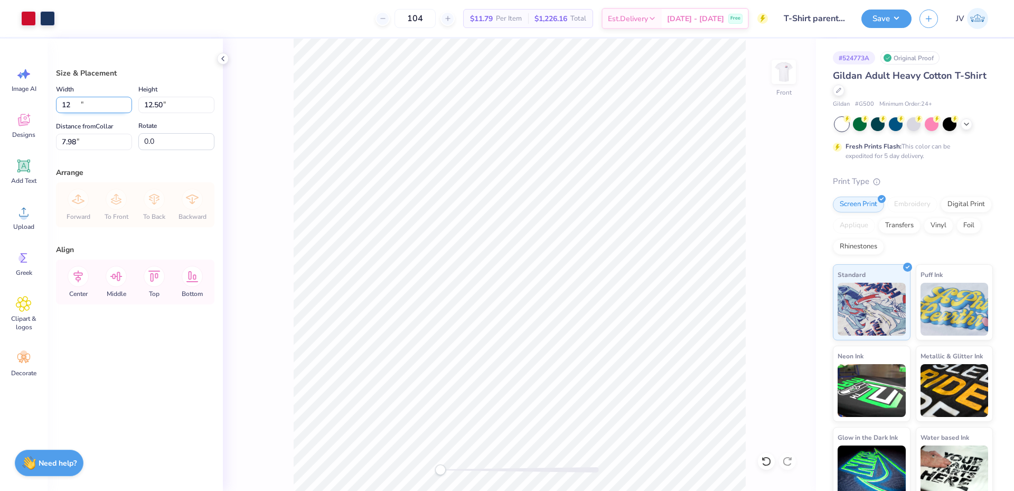
type input "12.50"
click at [82, 145] on input "7.98" at bounding box center [94, 142] width 76 height 16
type input "3"
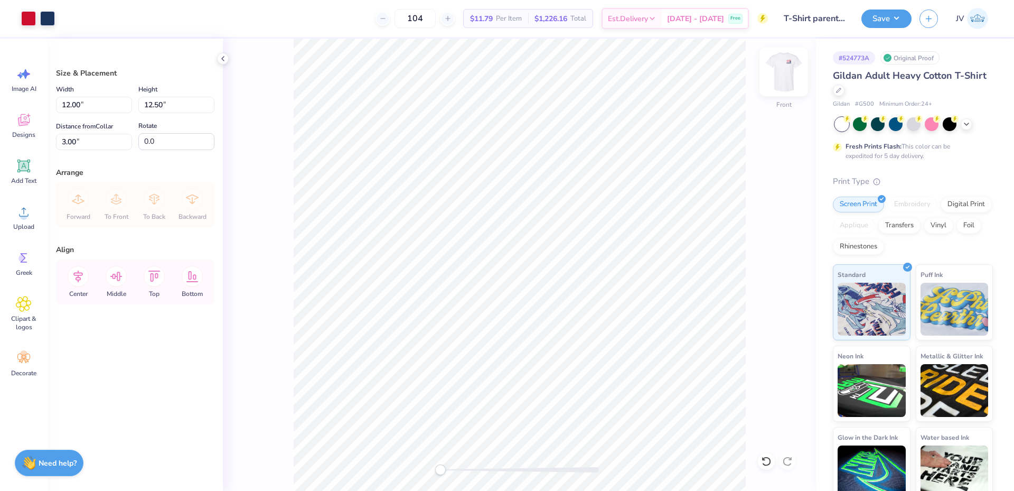
click at [784, 72] on img at bounding box center [784, 72] width 42 height 42
click at [893, 16] on button "Save" at bounding box center [887, 17] width 50 height 18
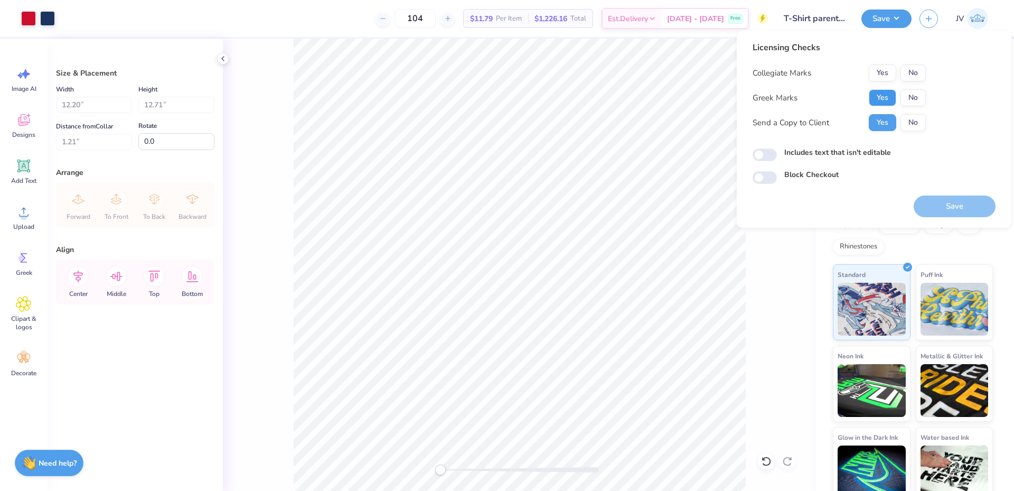
click at [879, 91] on button "Yes" at bounding box center [882, 97] width 27 height 17
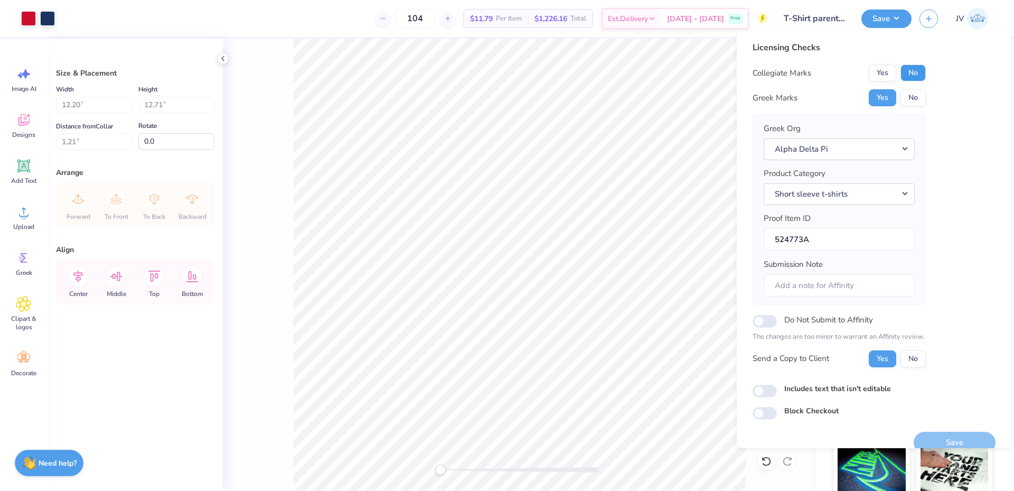
click at [909, 75] on button "No" at bounding box center [913, 72] width 25 height 17
click at [806, 286] on input "Submission Note" at bounding box center [839, 285] width 151 height 23
paste input "event and chapter name"
click at [794, 283] on input "event and chapter name" at bounding box center [839, 285] width 151 height 23
paste input "Delta Gamma"
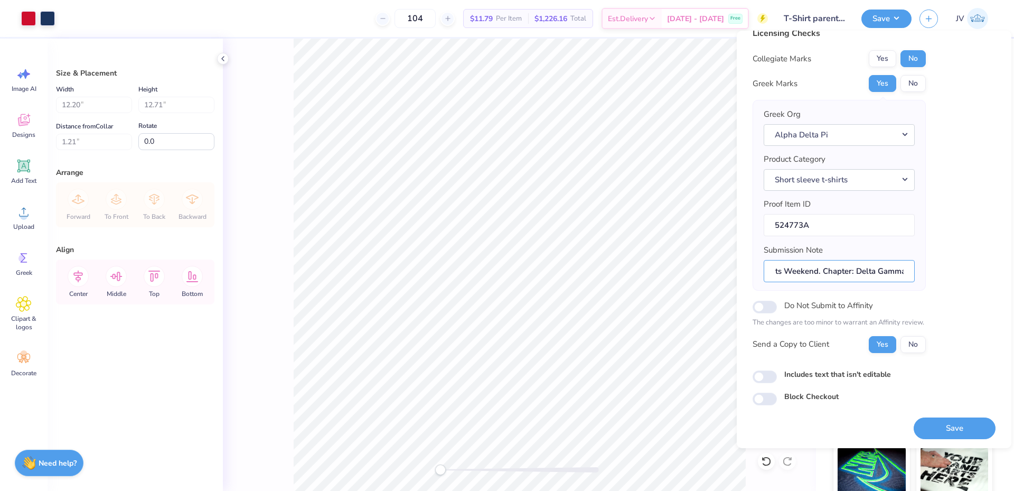
scroll to position [15, 0]
type input "Event: Parents Weekend. Chapter: Delta Gamma"
click at [944, 429] on button "Save" at bounding box center [955, 429] width 82 height 22
